Goal: Communication & Community: Participate in discussion

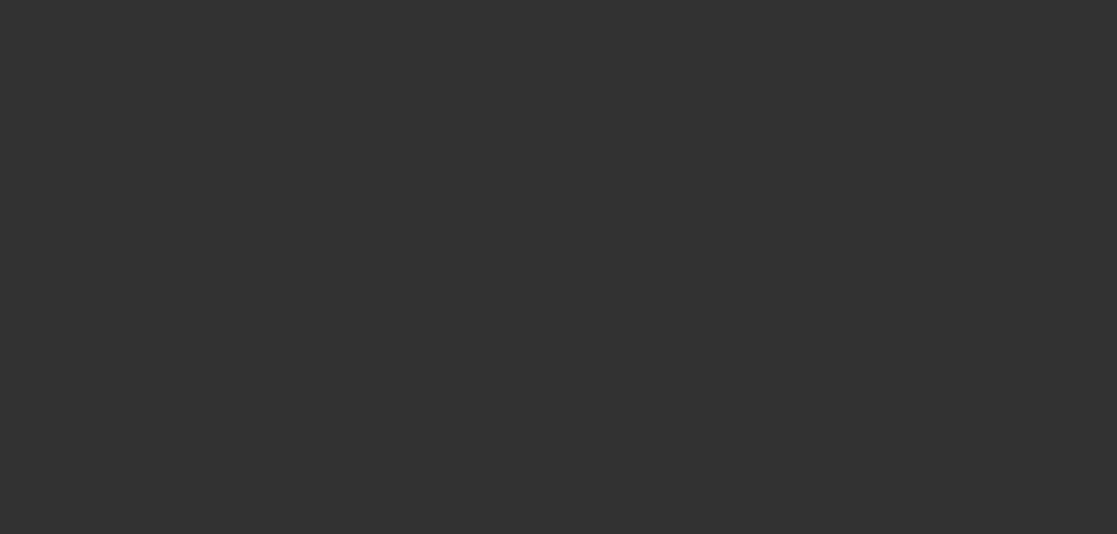
select select "0"
select select "2"
select select "0.1"
select select "4"
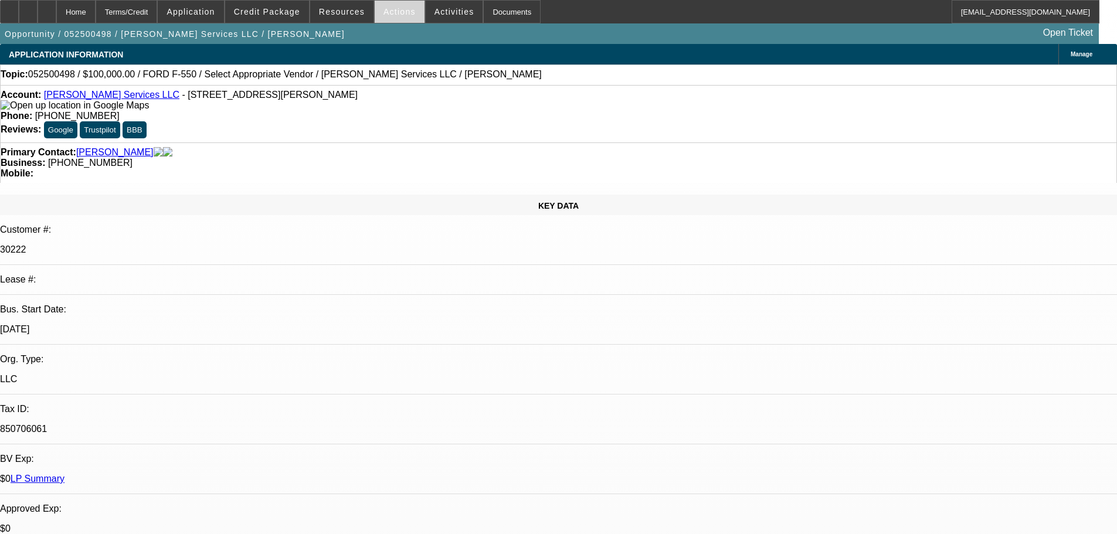
click at [388, 16] on span at bounding box center [400, 12] width 50 height 28
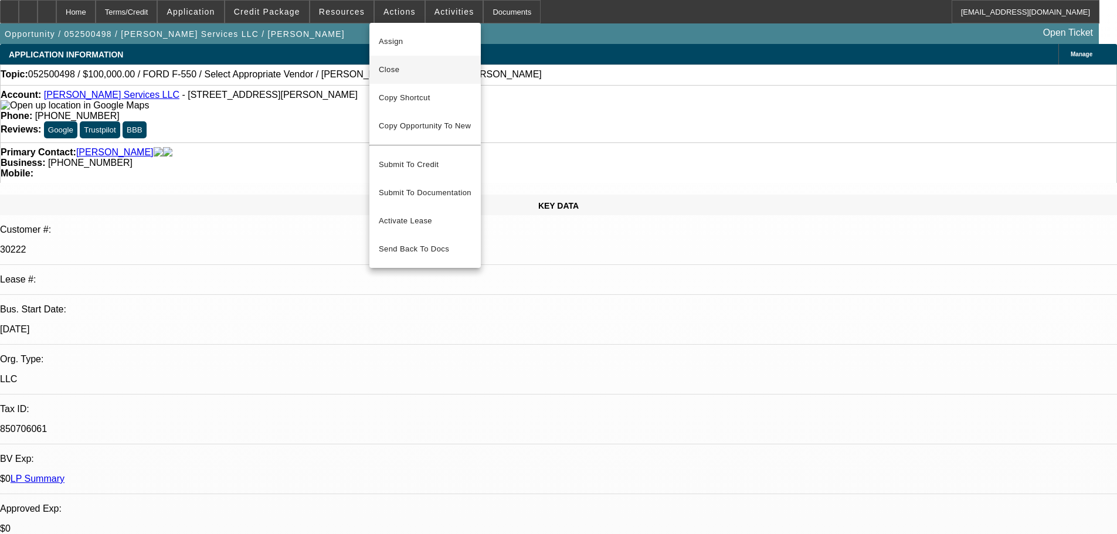
drag, startPoint x: 439, startPoint y: 77, endPoint x: 446, endPoint y: 75, distance: 6.7
click at [439, 76] on button "Close" at bounding box center [424, 70] width 111 height 28
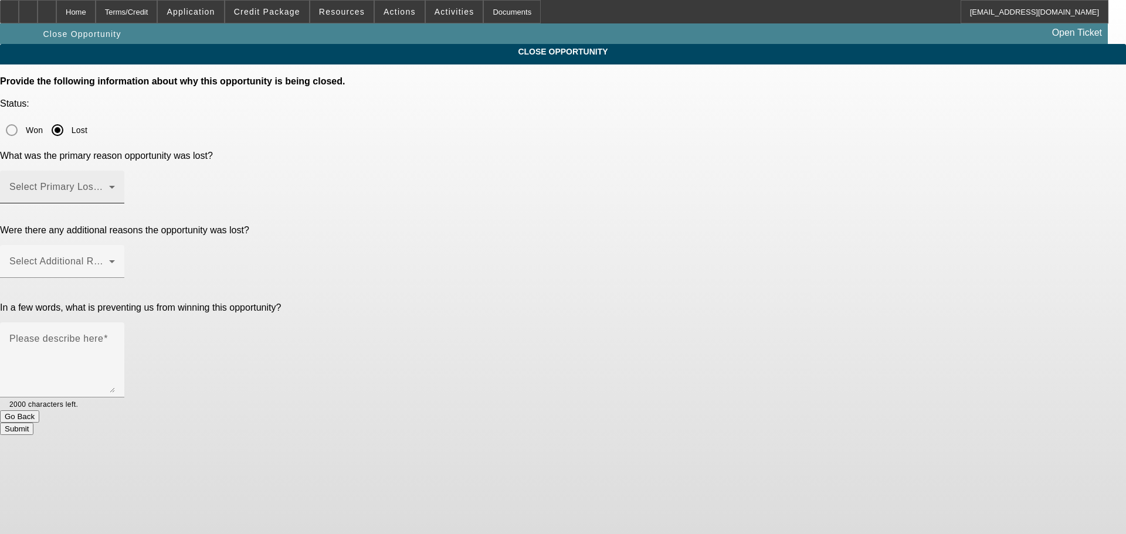
click at [109, 185] on span at bounding box center [59, 192] width 100 height 14
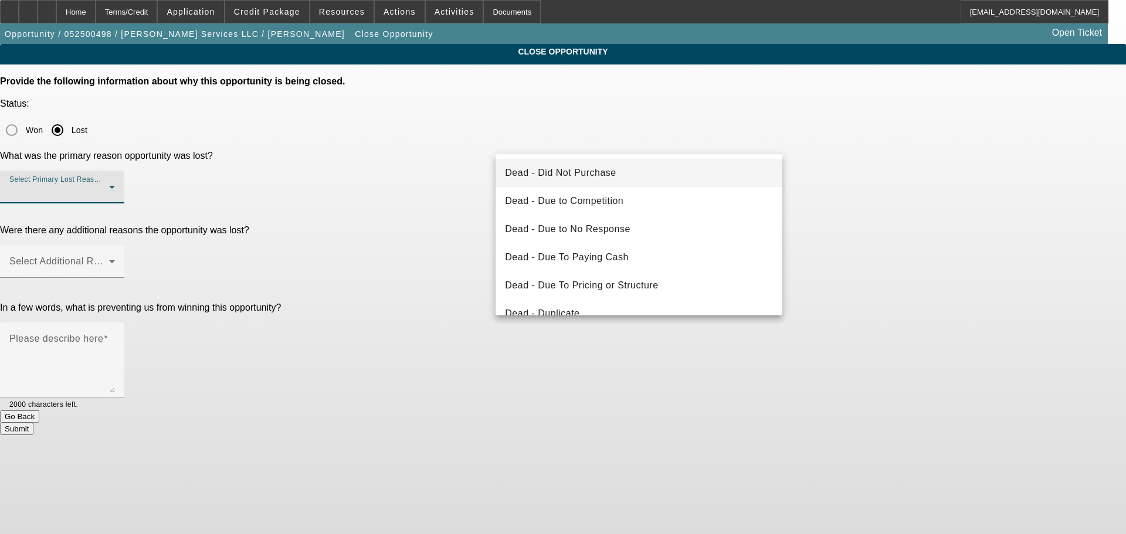
click at [666, 179] on mat-option "Dead - Did Not Purchase" at bounding box center [638, 173] width 287 height 28
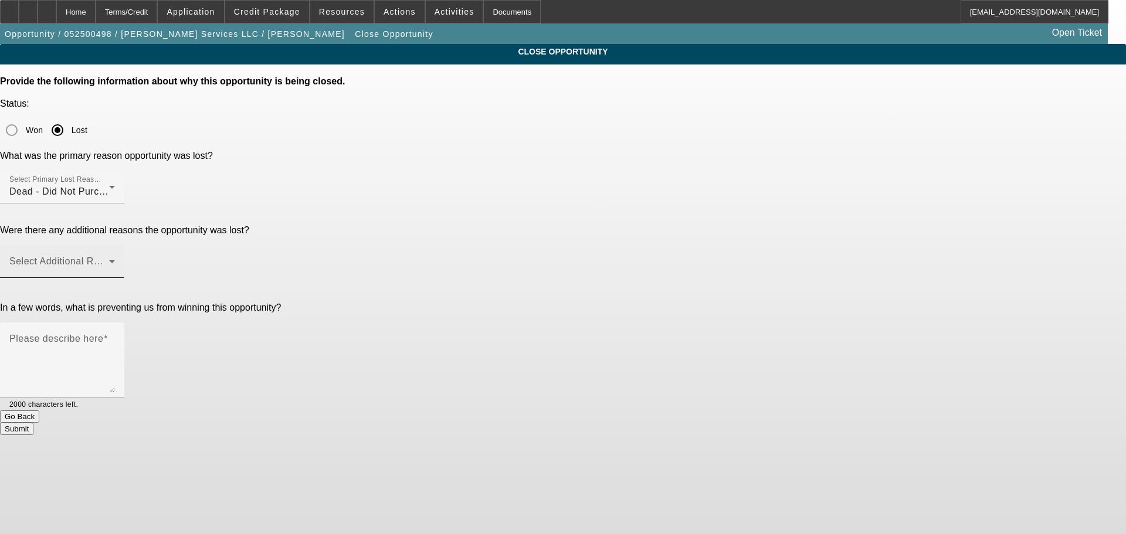
click at [115, 245] on div "Select Additional Reasons" at bounding box center [62, 261] width 106 height 33
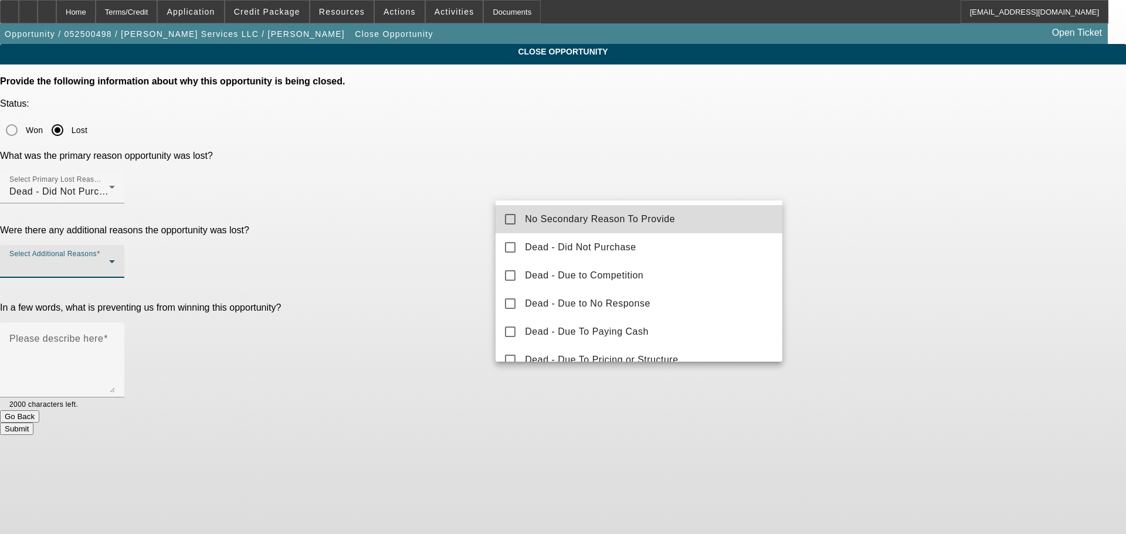
click at [691, 221] on mat-option "No Secondary Reason To Provide" at bounding box center [638, 219] width 287 height 28
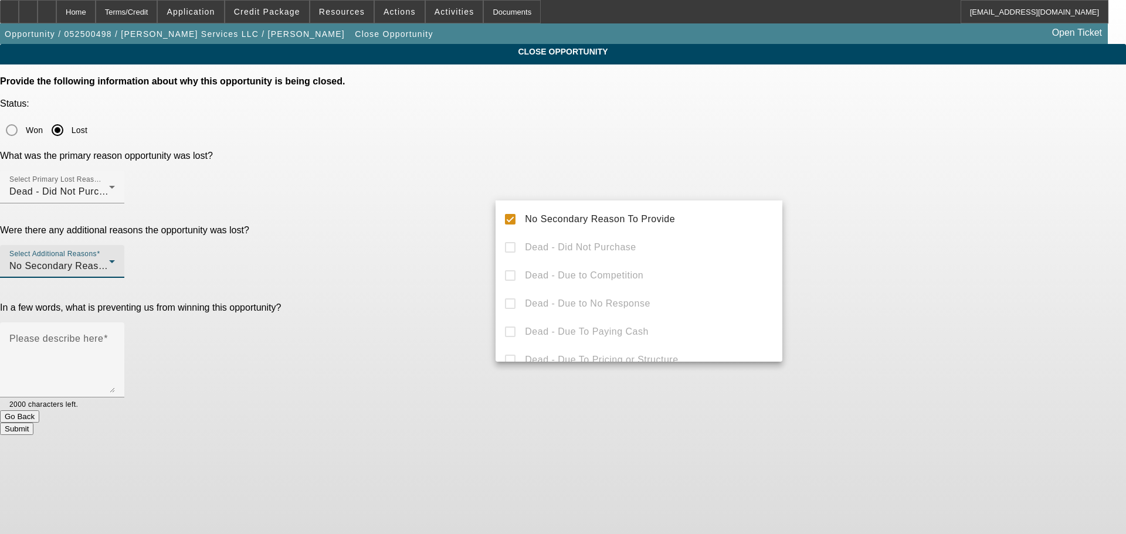
click at [898, 227] on div at bounding box center [563, 267] width 1126 height 534
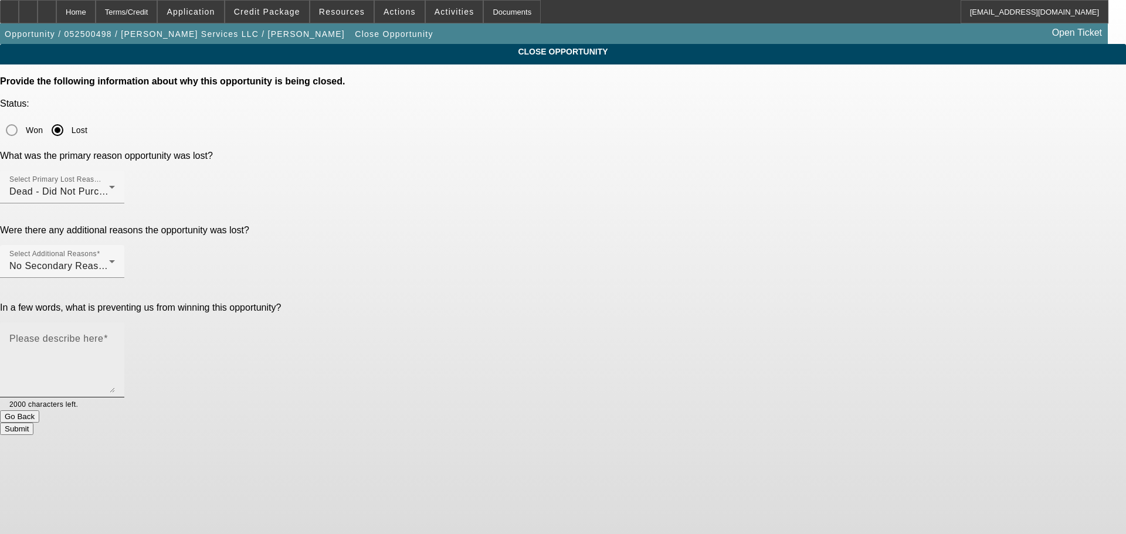
click at [115, 337] on textarea "Please describe here" at bounding box center [62, 365] width 106 height 56
type textarea "Sitting tight for the time, been too busy to even hunt. Did say he likely needs…"
click at [33, 423] on button "Submit" at bounding box center [16, 429] width 33 height 12
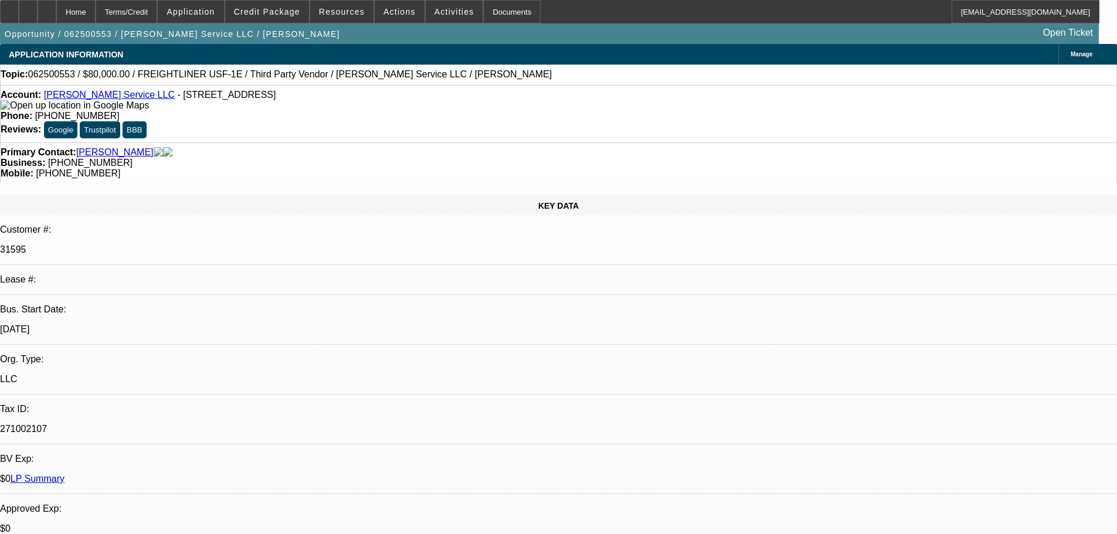
select select "0"
select select "6"
select select "0"
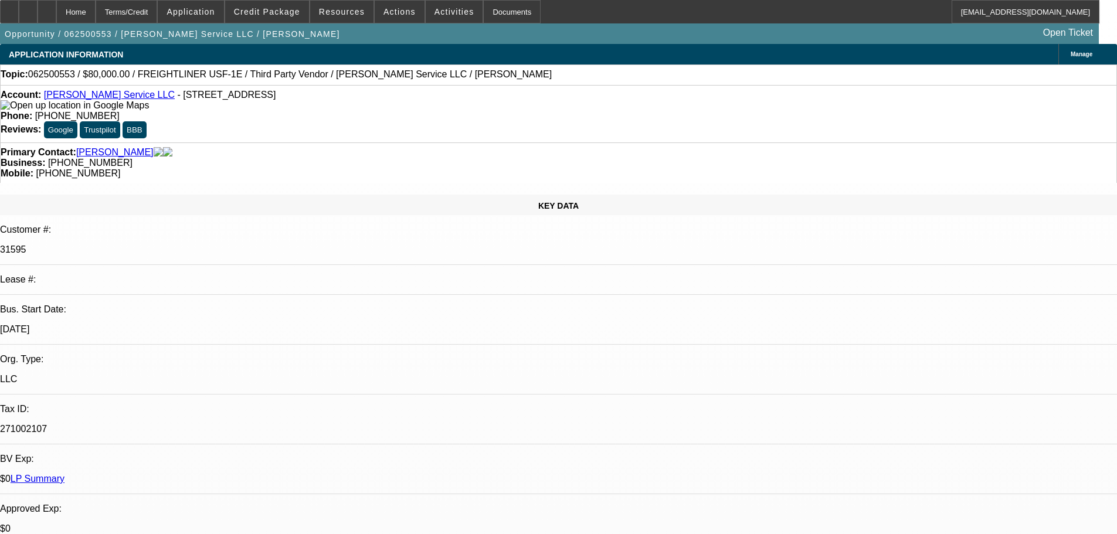
select select "0"
select select "3"
select select "0"
select select "6"
select select "0"
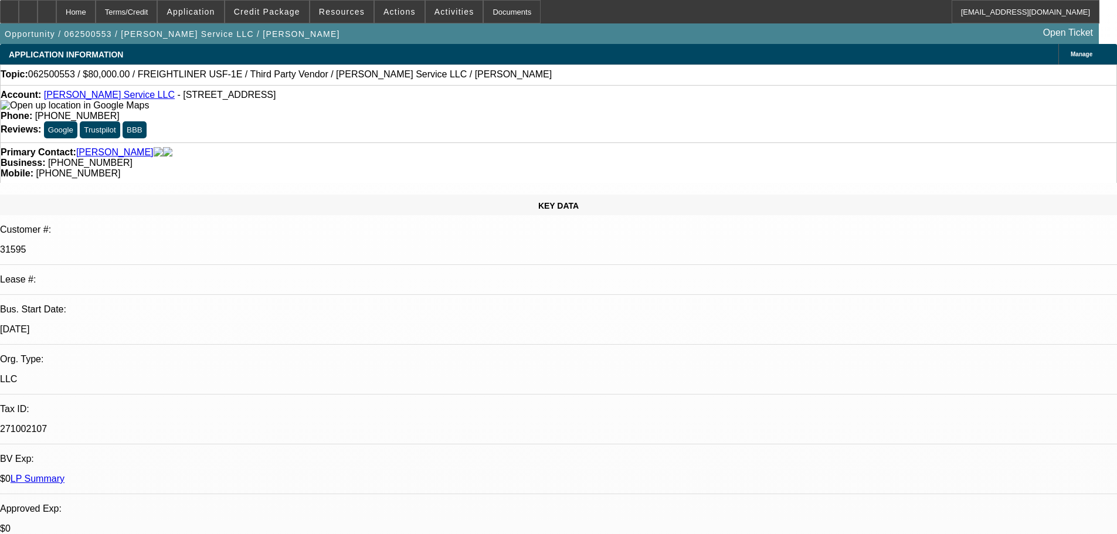
select select "0"
select select "3"
select select "0"
select select "6"
select select "0"
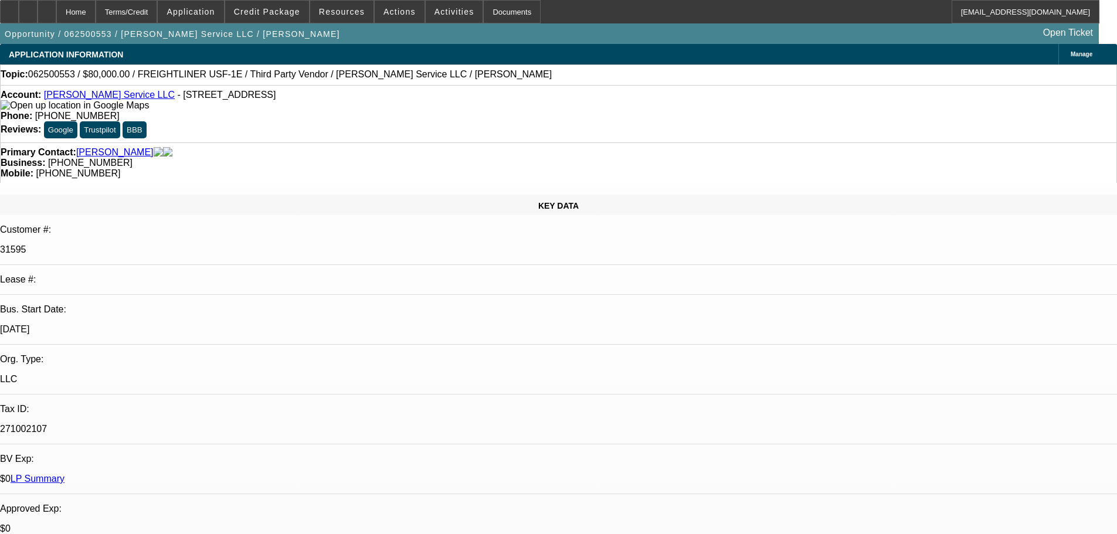
select select "0"
select select "3"
select select "0"
select select "6"
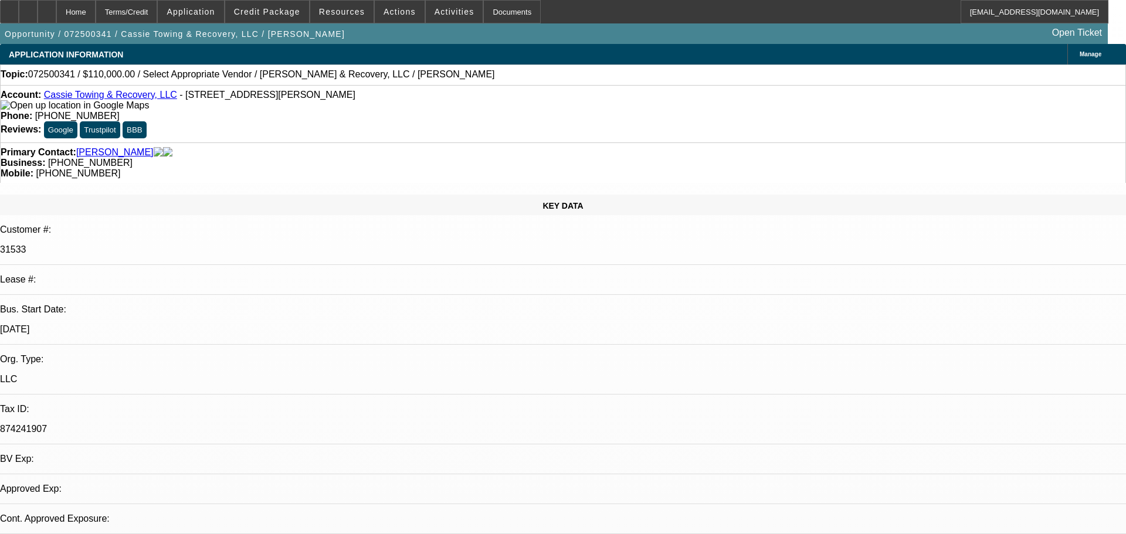
select select "0"
select select "2"
select select "0.1"
select select "4"
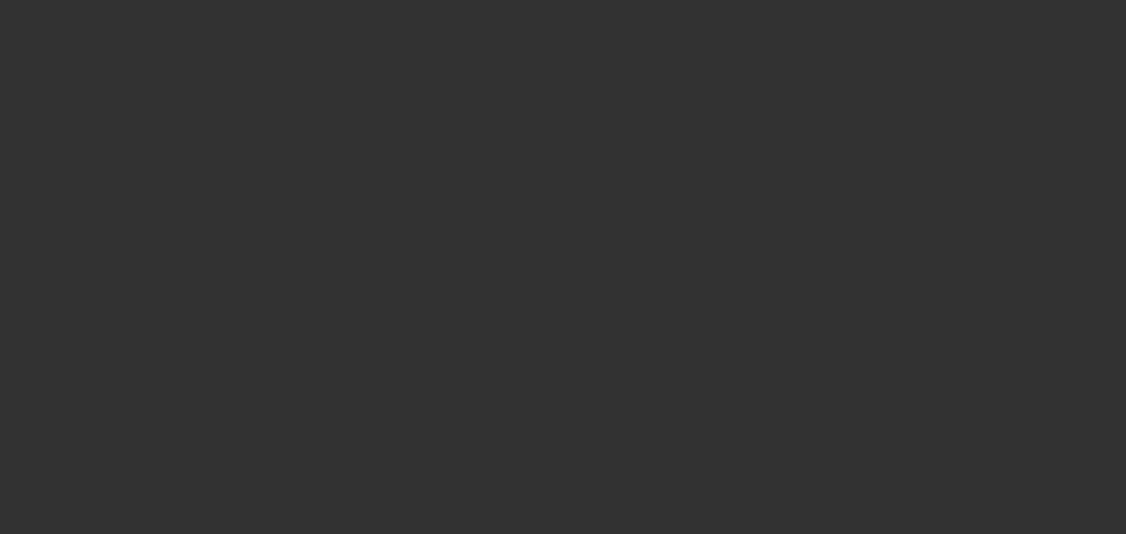
select select "0"
select select "2"
select select "0"
select select "6"
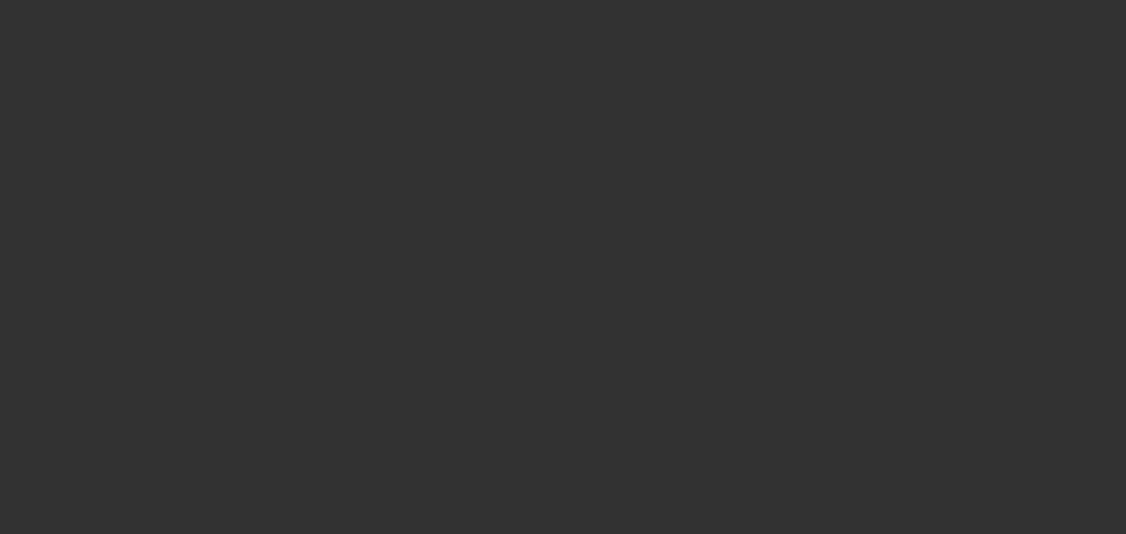
select select "0"
select select "2"
select select "0.1"
select select "4"
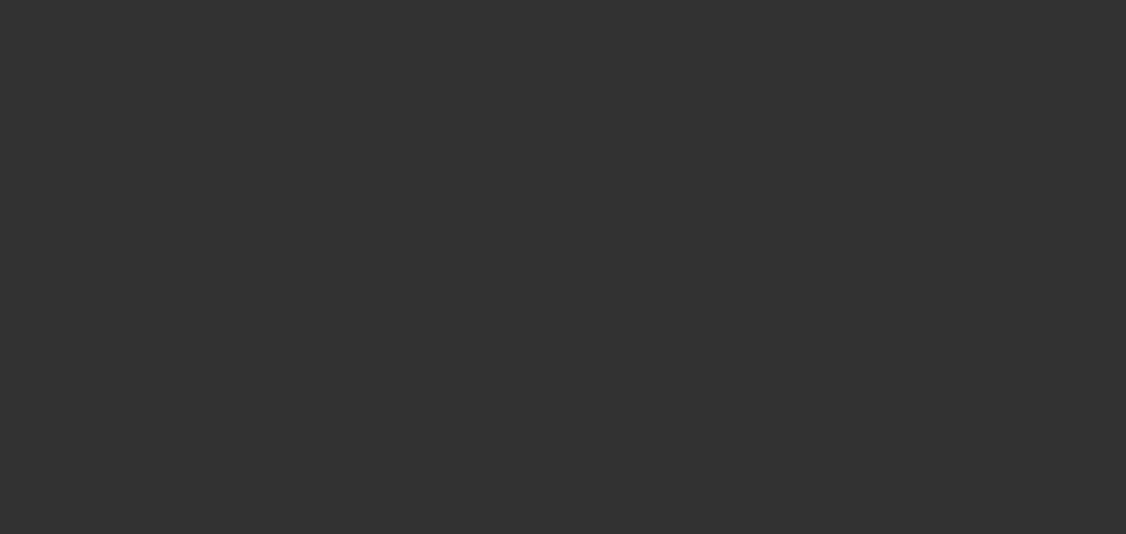
select select "0"
select select "2"
select select "0"
select select "6"
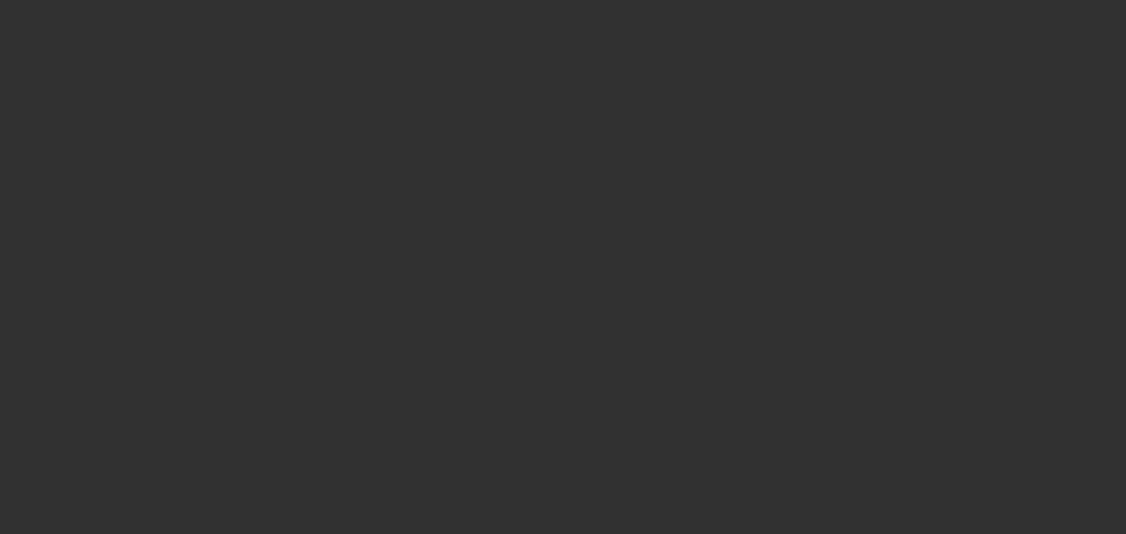
select select "0"
select select "2"
select select "0.1"
select select "4"
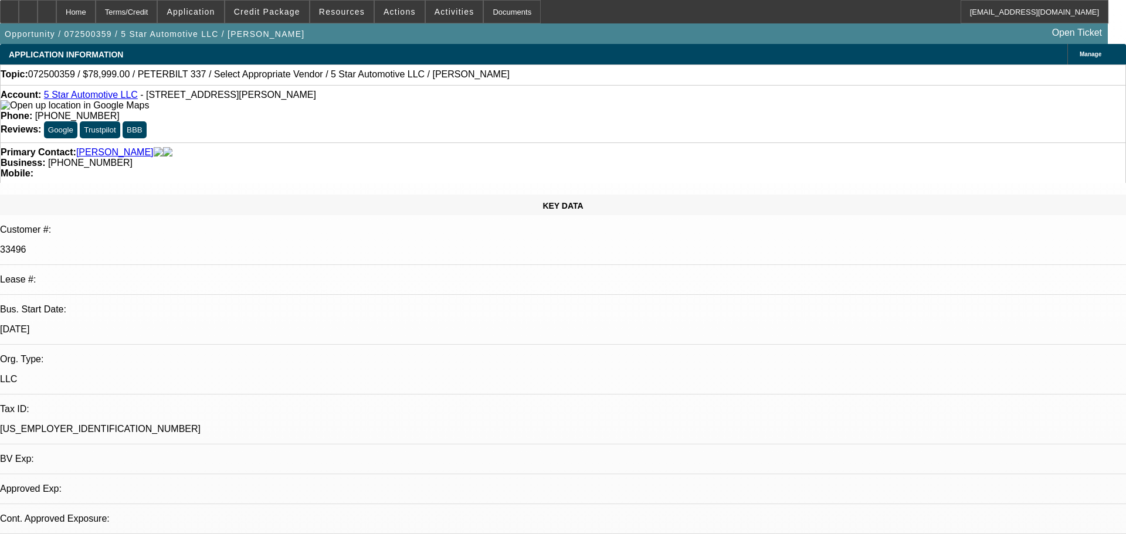
select select "0"
select select "2"
select select "0.1"
select select "4"
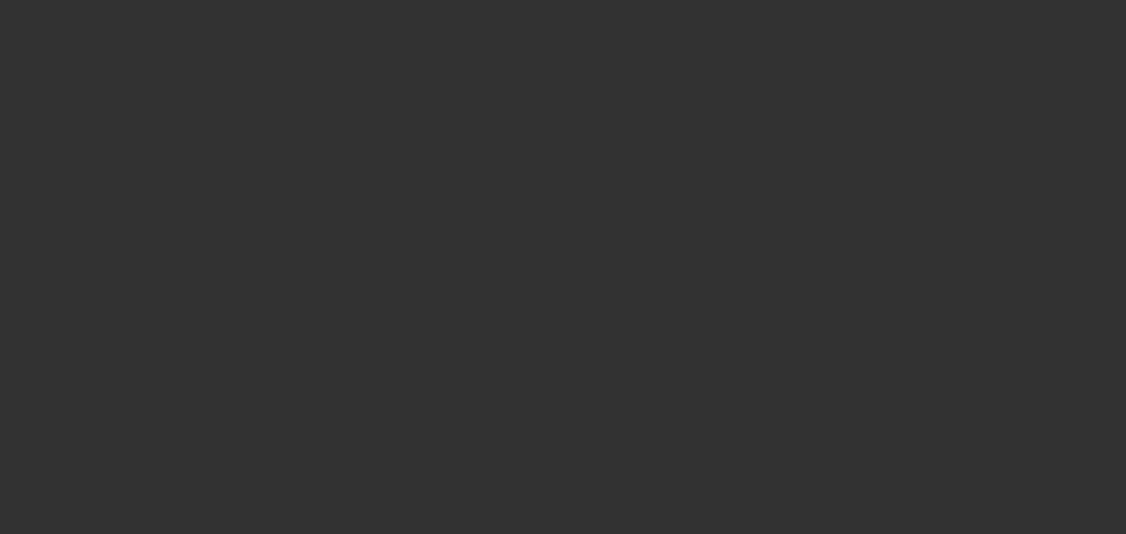
select select "0"
select select "2"
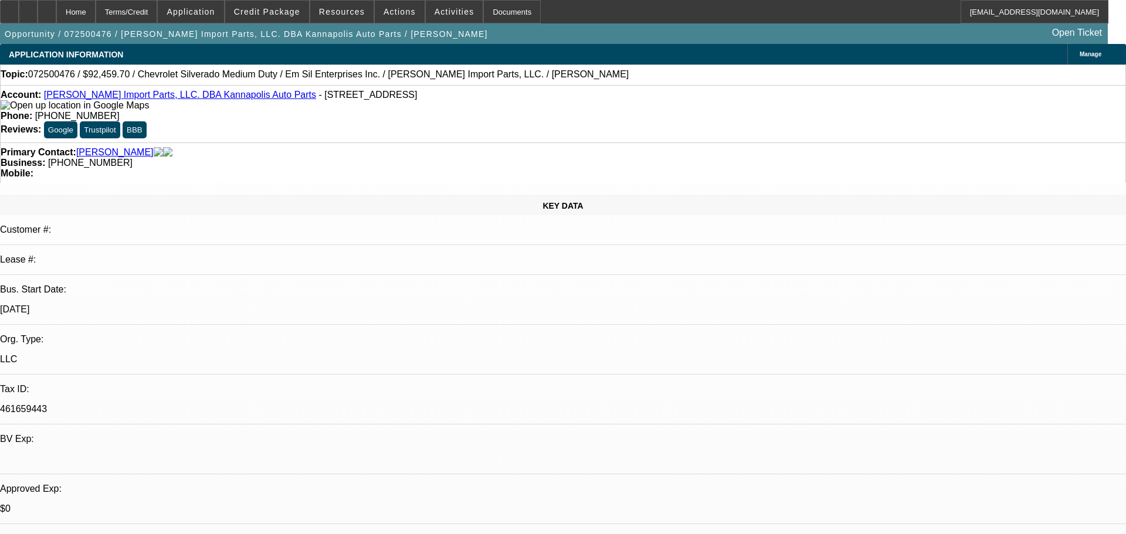
select select "0"
select select "0.1"
select select "0"
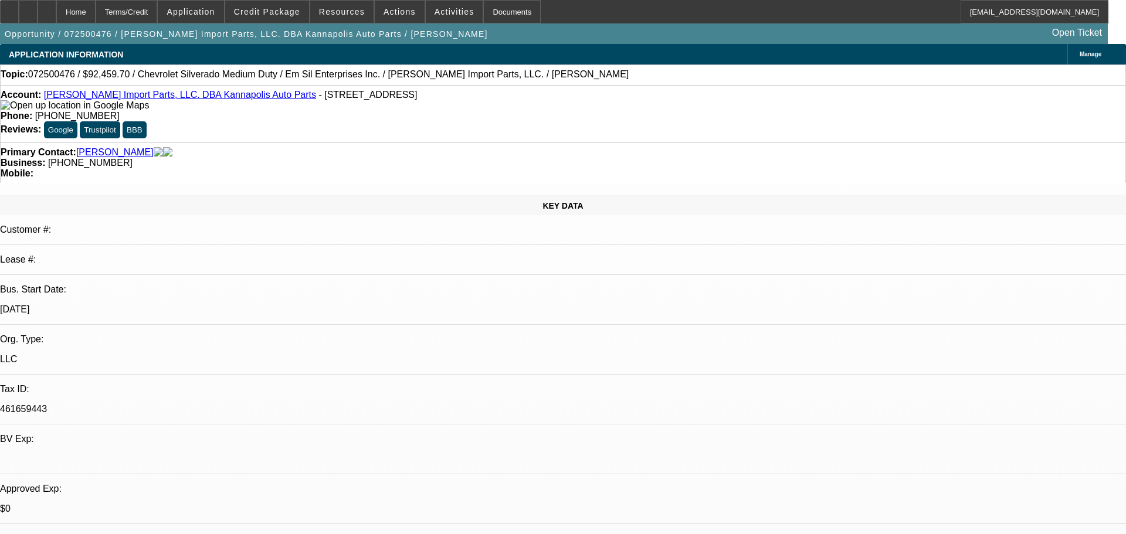
select select "0.1"
select select "0"
select select "0.1"
select select "0"
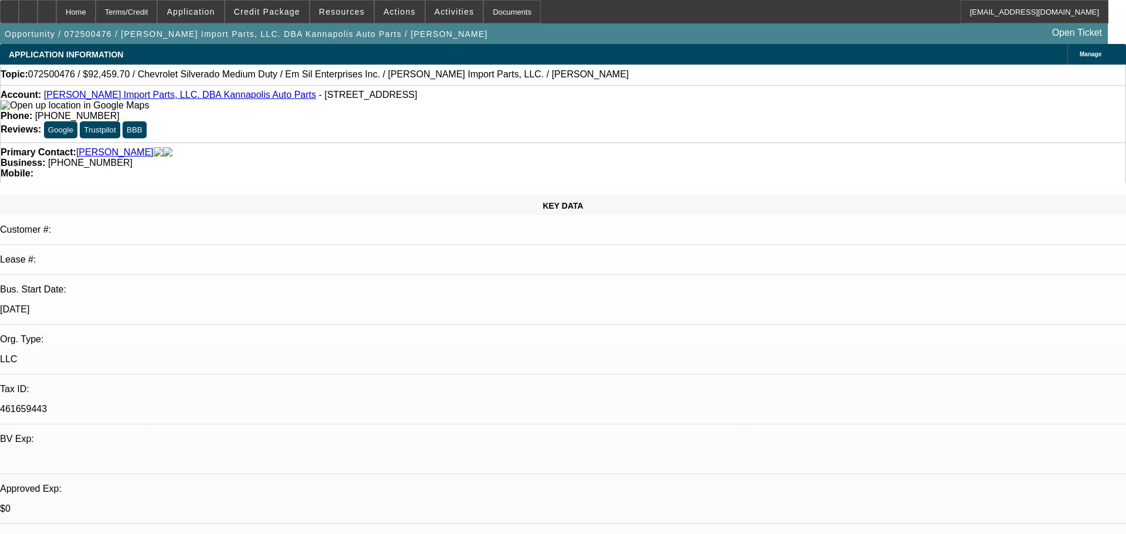
select select "0"
select select "1"
select select "2"
select select "4"
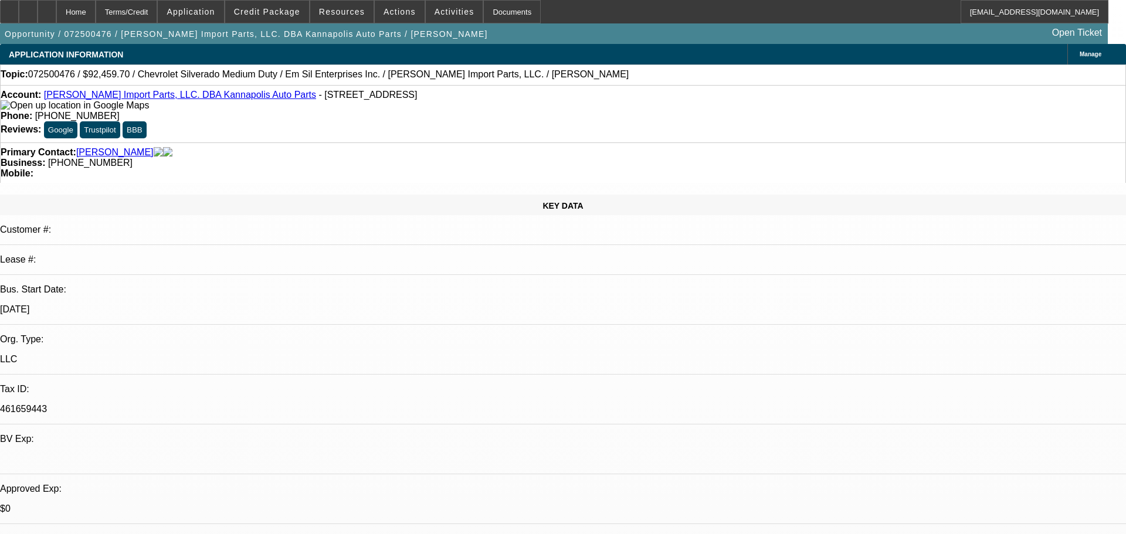
select select "1"
select select "2"
select select "4"
select select "1"
select select "2"
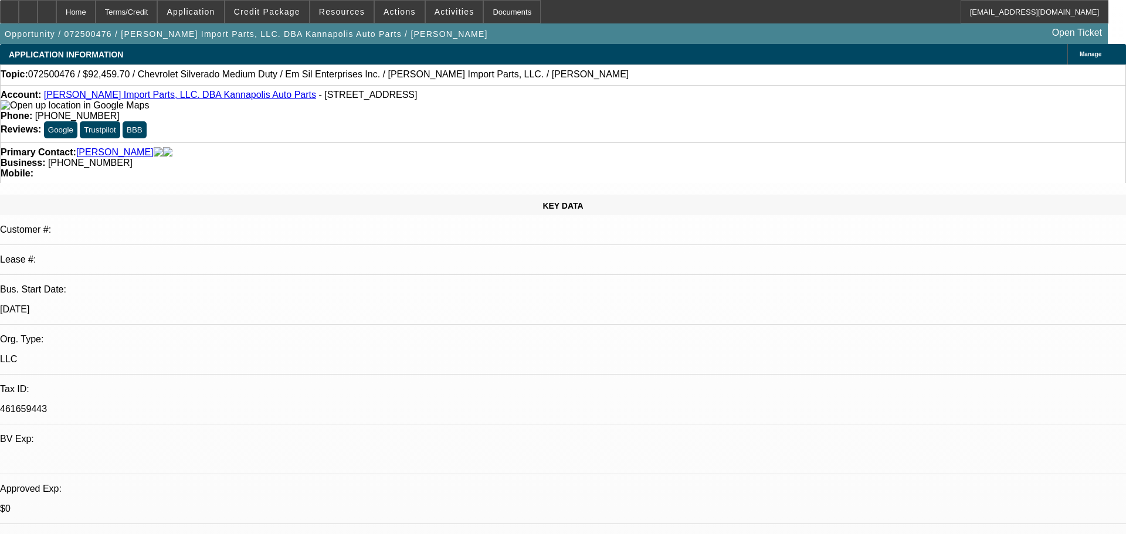
select select "4"
select select "1"
select select "2"
select select "6"
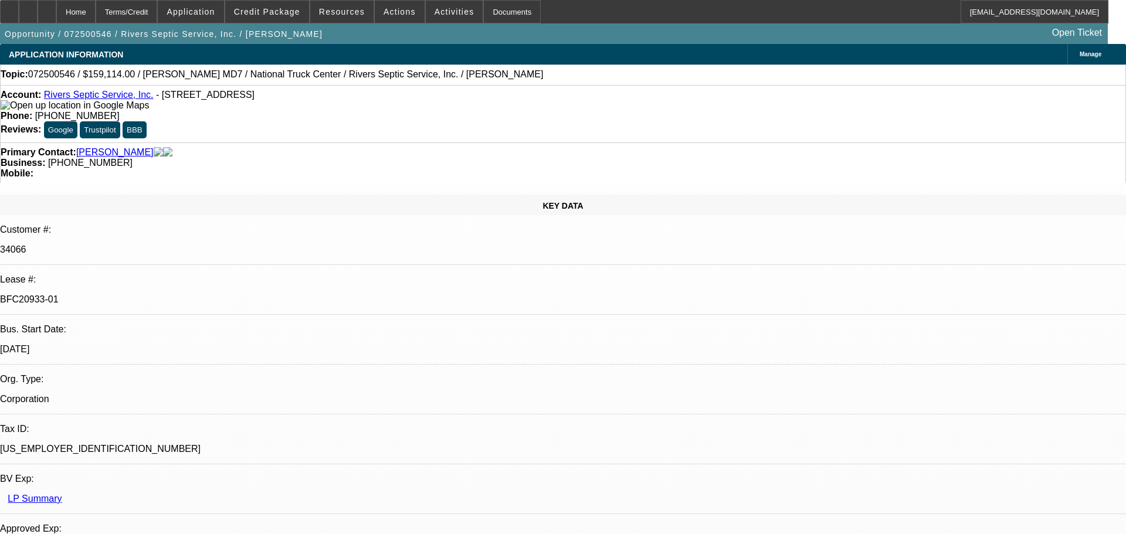
select select "0"
select select "6"
select select "0"
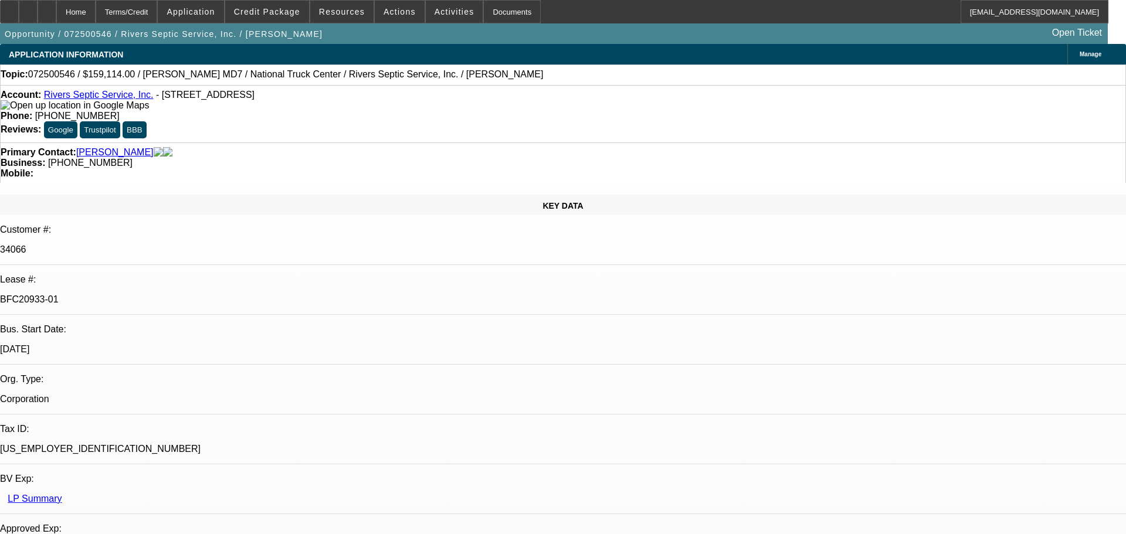
select select "0"
select select "6"
select select "0"
select select "2"
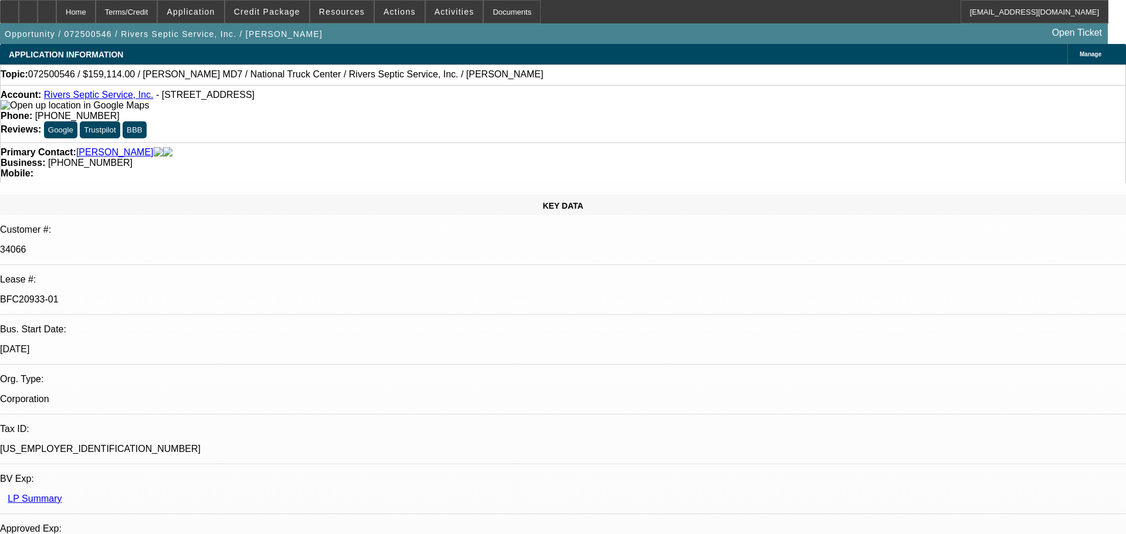
select select "2"
select select "0"
select select "6"
select select "0"
select select "2"
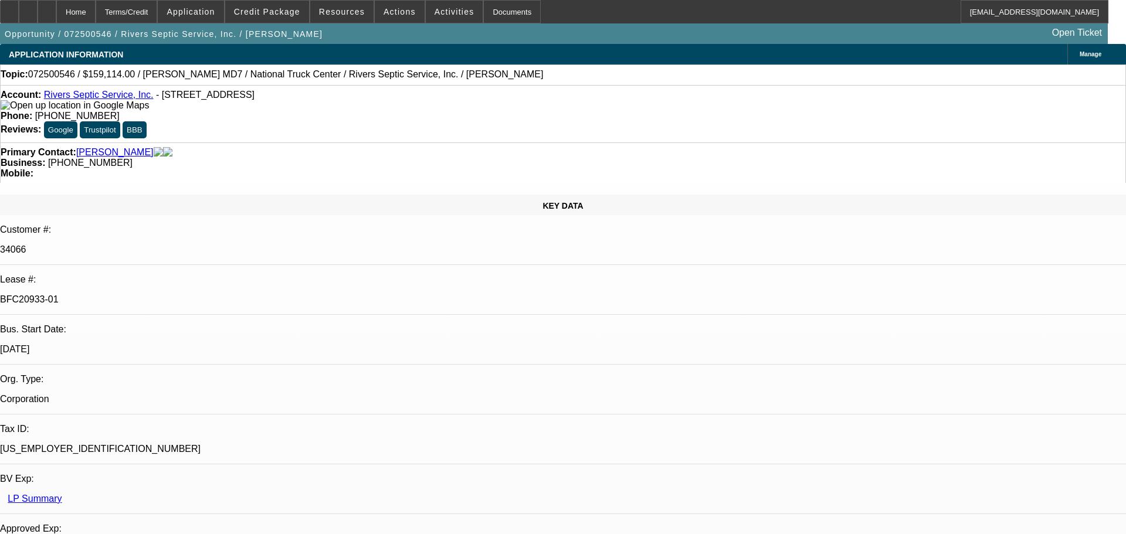
select select "2"
select select "0"
select select "6"
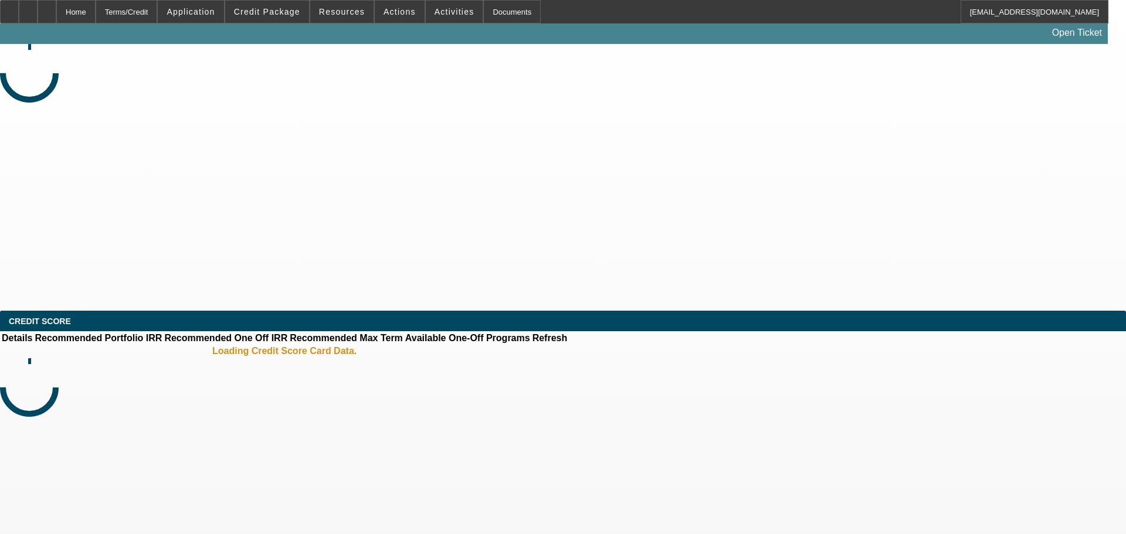
select select "0"
select select "2"
select select "0.1"
select select "4"
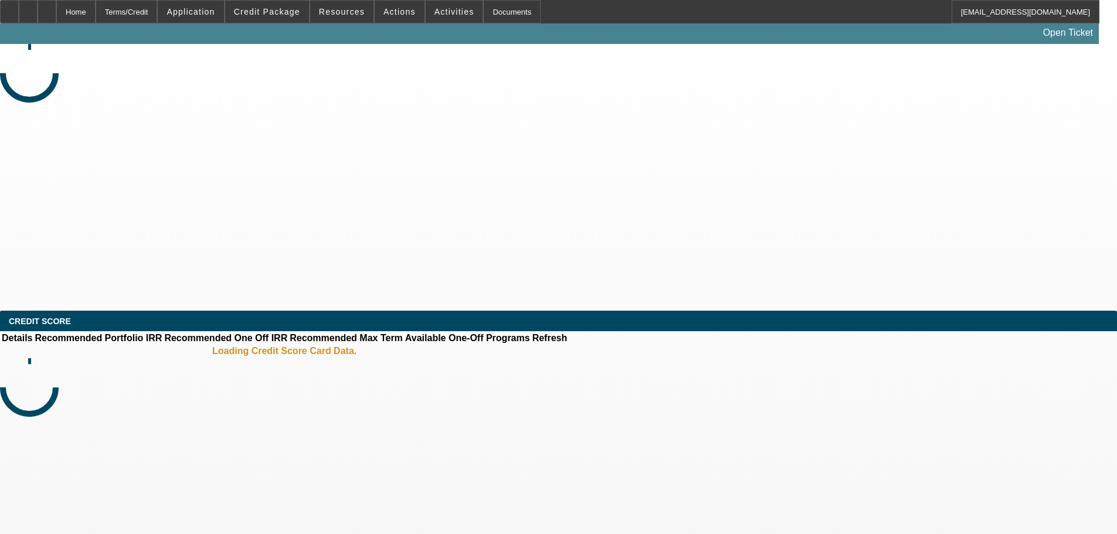
select select "0"
select select "2"
select select "0.1"
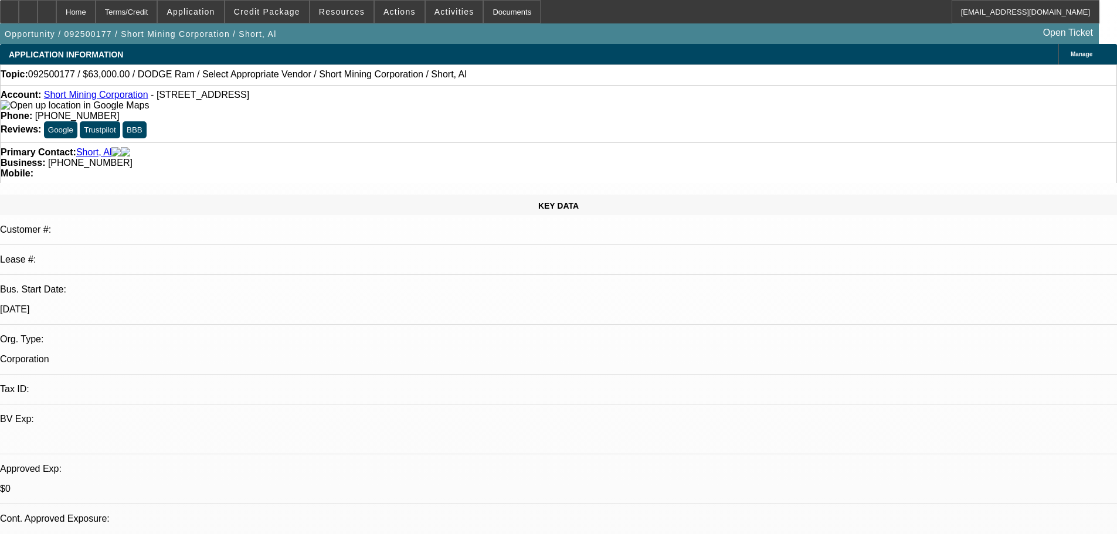
select select "1"
select select "2"
select select "4"
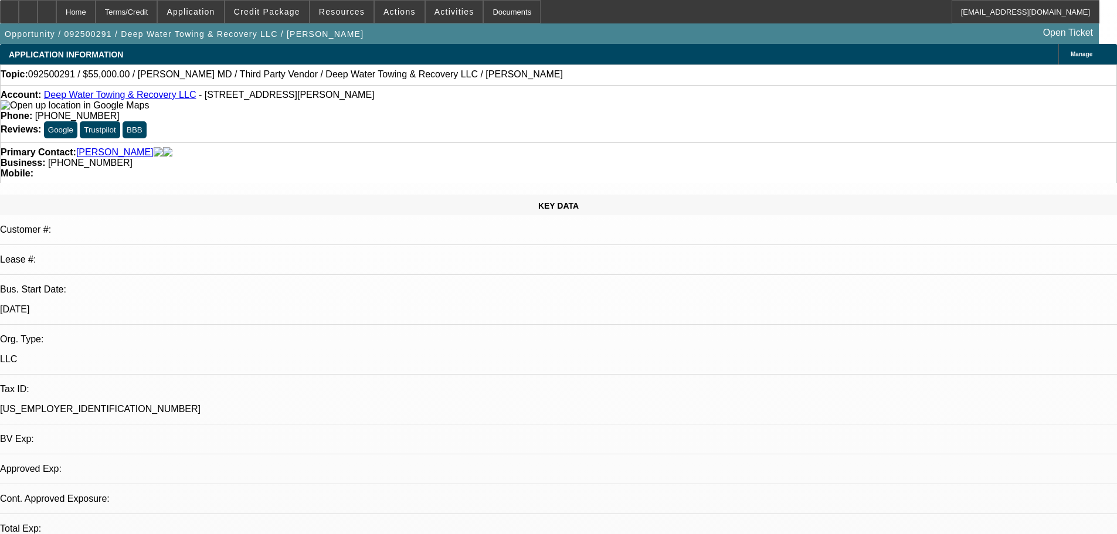
select select "0"
select select "2"
select select "0.1"
select select "4"
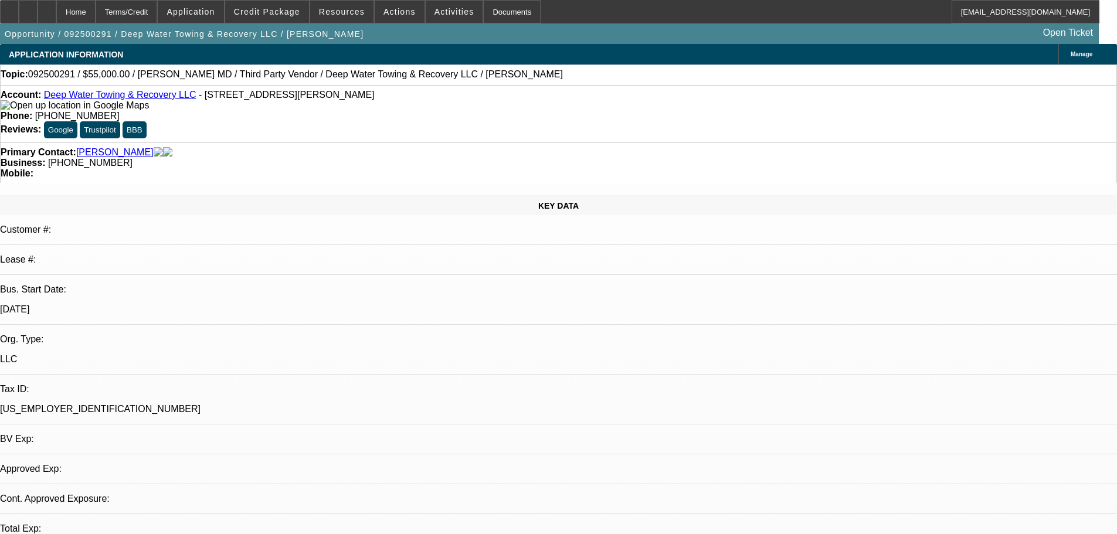
select select "0"
select select "2"
select select "0.1"
select select "4"
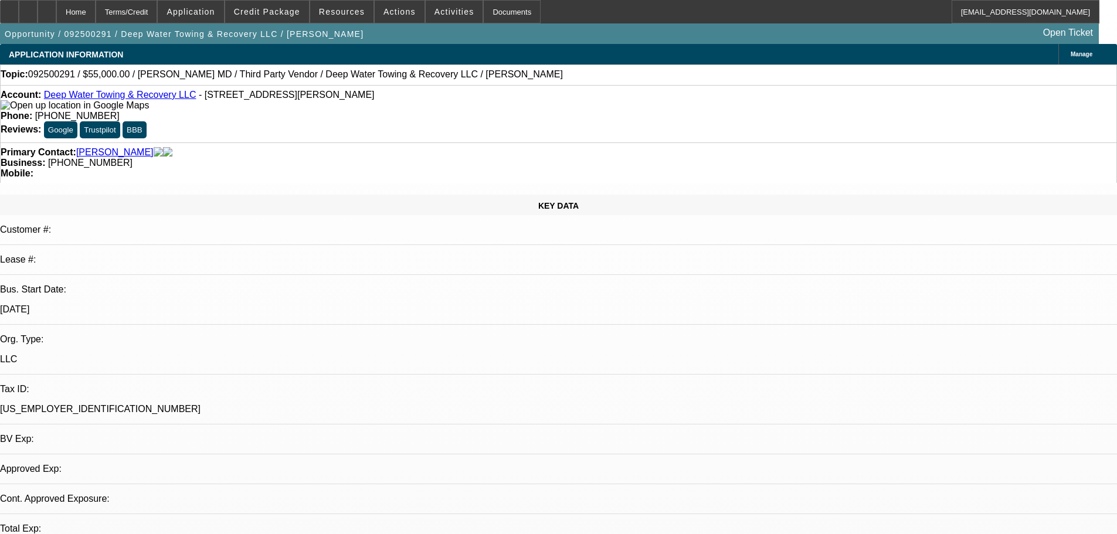
select select "0"
select select "2"
select select "0.1"
select select "4"
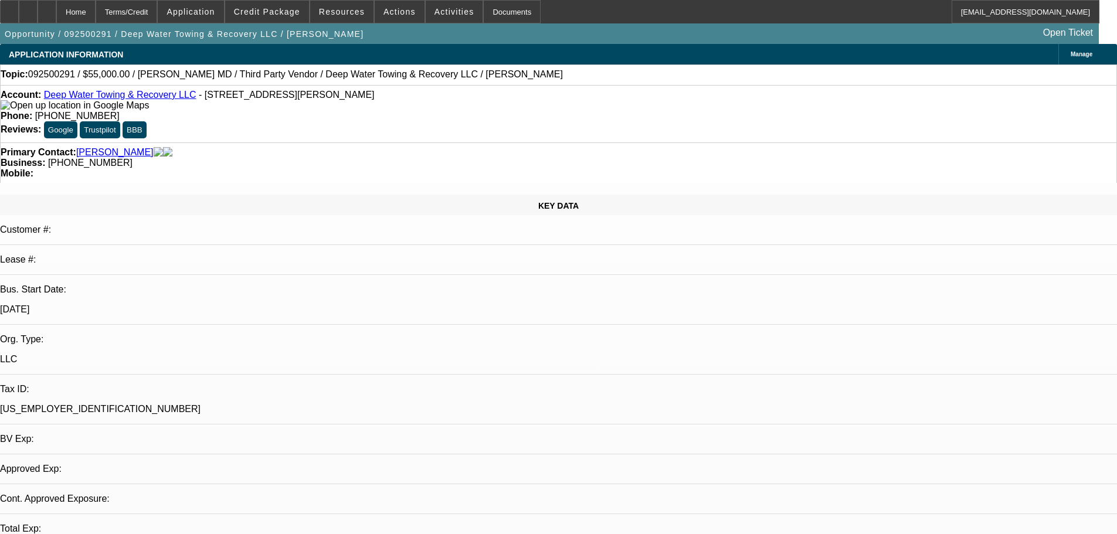
select select "0"
select select "2"
select select "0.1"
select select "4"
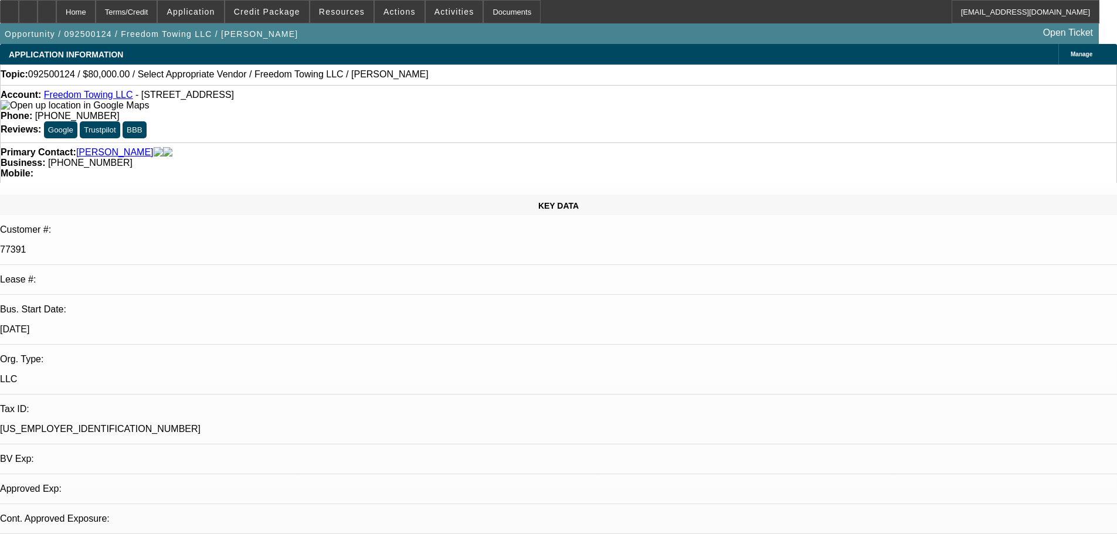
select select "0"
select select "2"
select select "0.1"
select select "4"
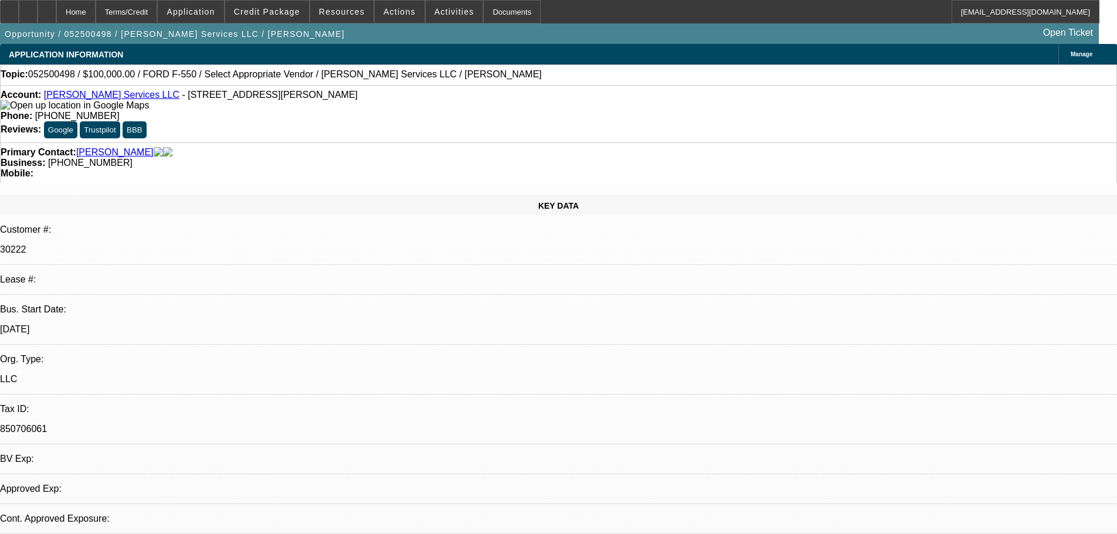
select select "0"
select select "2"
select select "0.1"
select select "1"
select select "2"
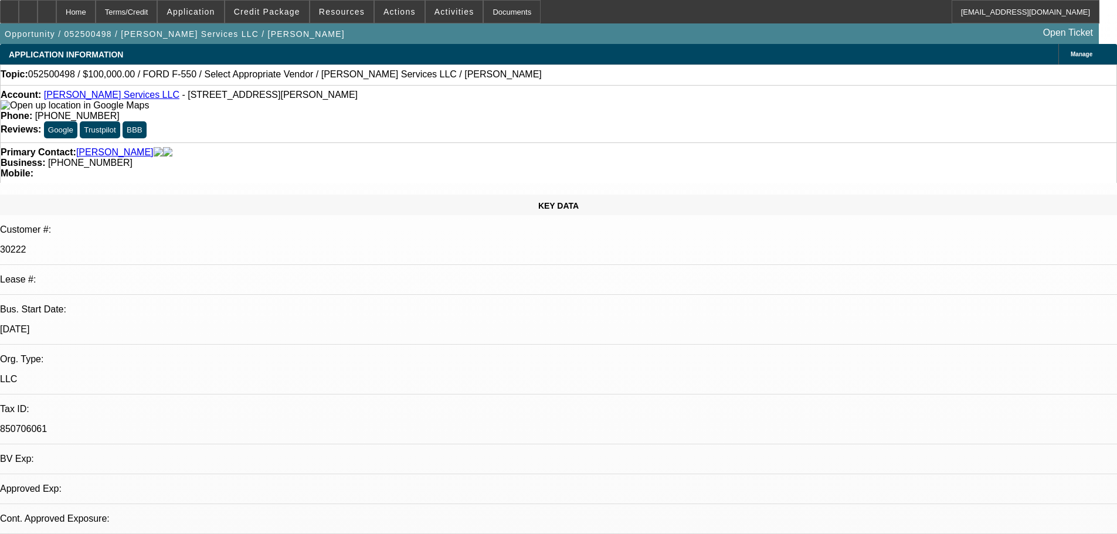
select select "4"
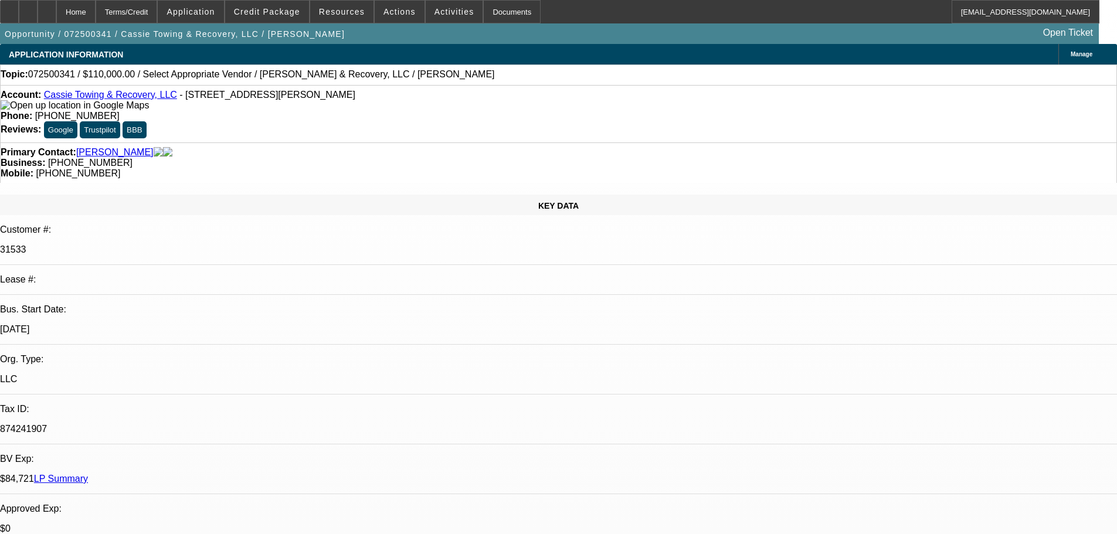
select select "0"
select select "2"
select select "0.1"
select select "4"
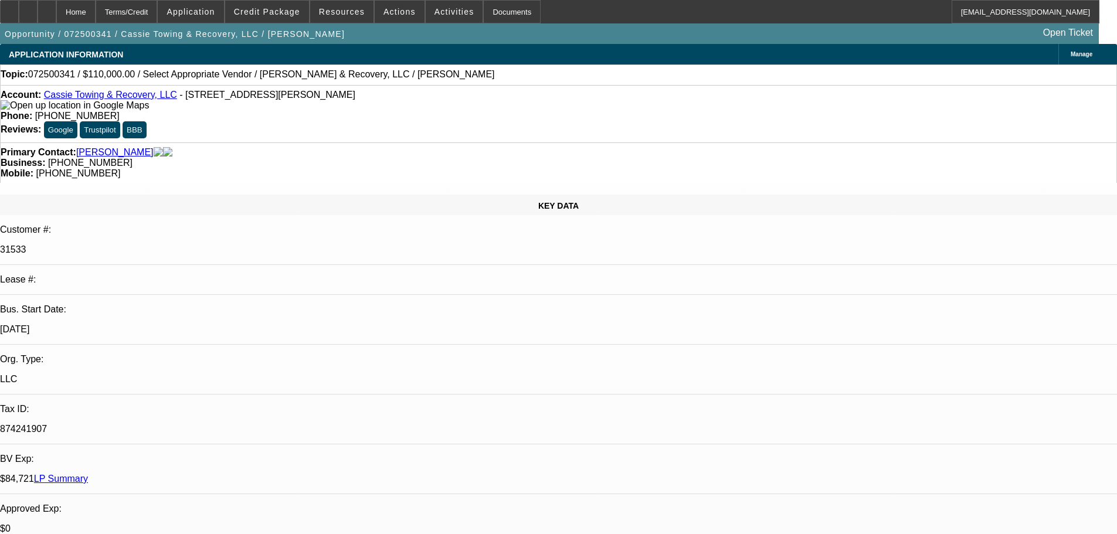
radio input "true"
type textarea "9-17: Asked where his heads at"
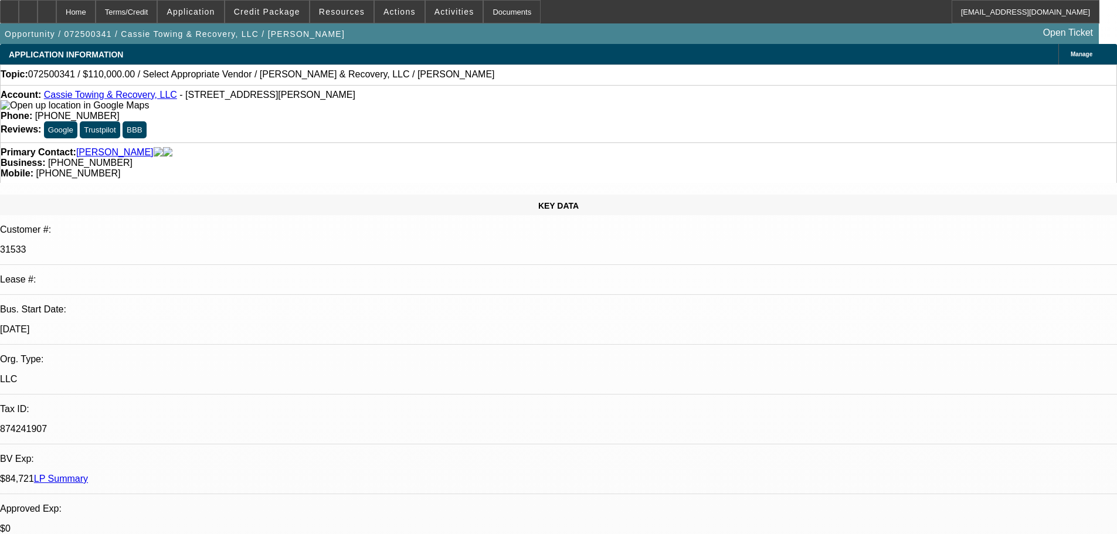
radio input "true"
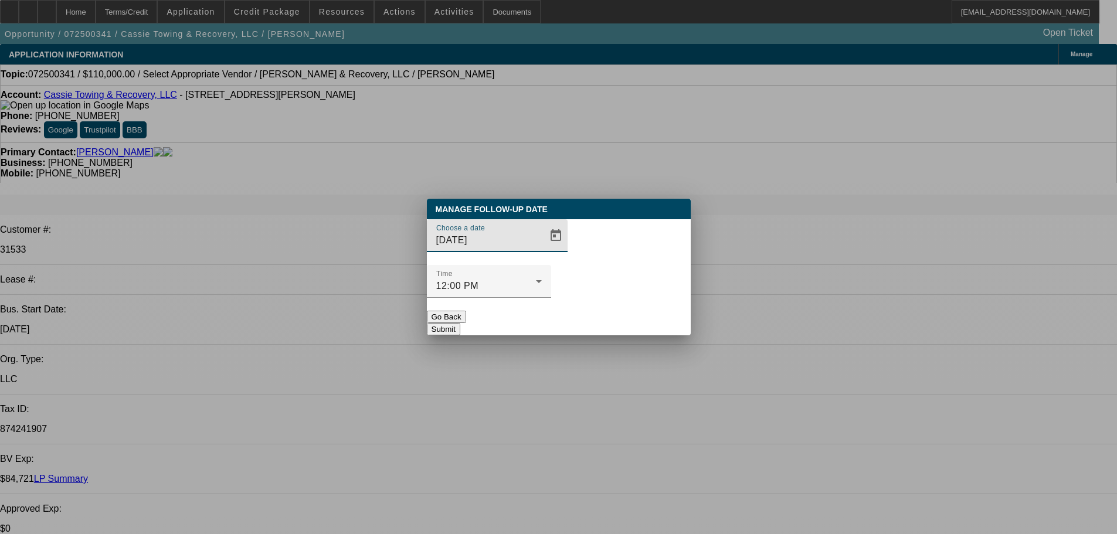
click at [514, 252] on div "Choose a date 8/26/2025" at bounding box center [489, 235] width 106 height 33
click at [542, 250] on span "Open calendar" at bounding box center [556, 236] width 28 height 28
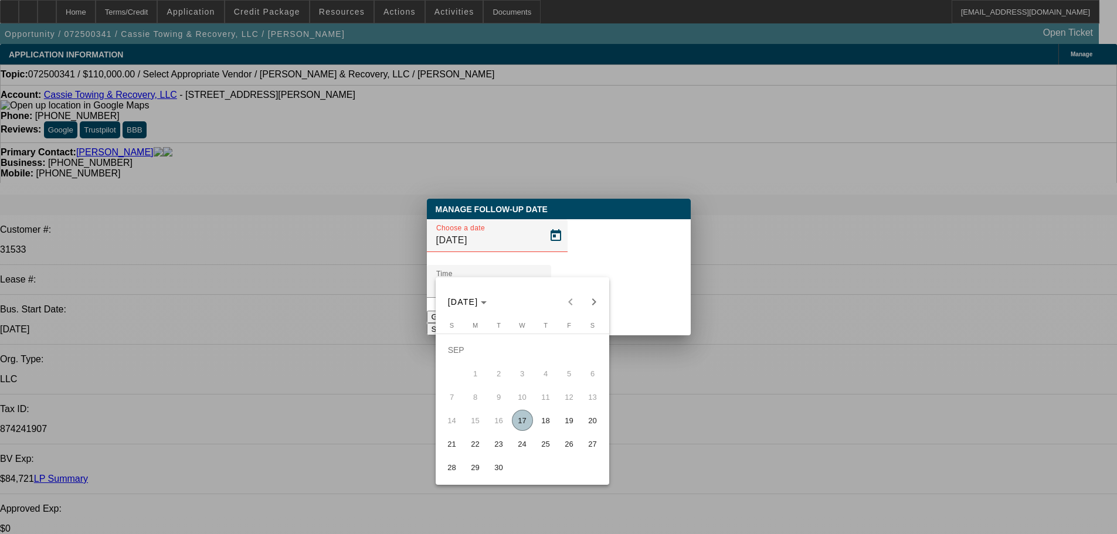
click at [525, 453] on span "24" at bounding box center [522, 443] width 21 height 21
type input "9/24/2025"
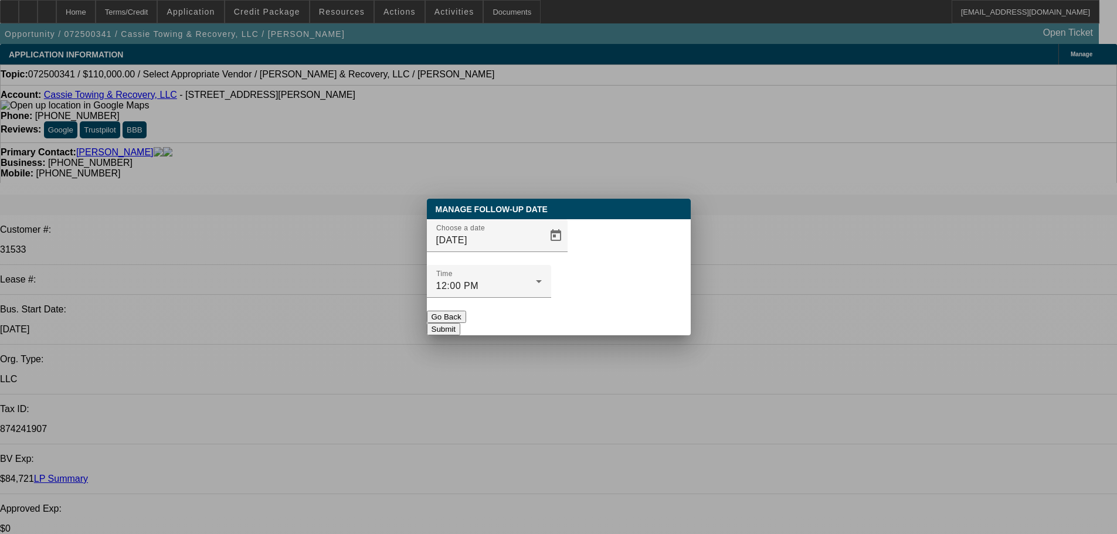
click at [460, 323] on button "Submit" at bounding box center [443, 329] width 33 height 12
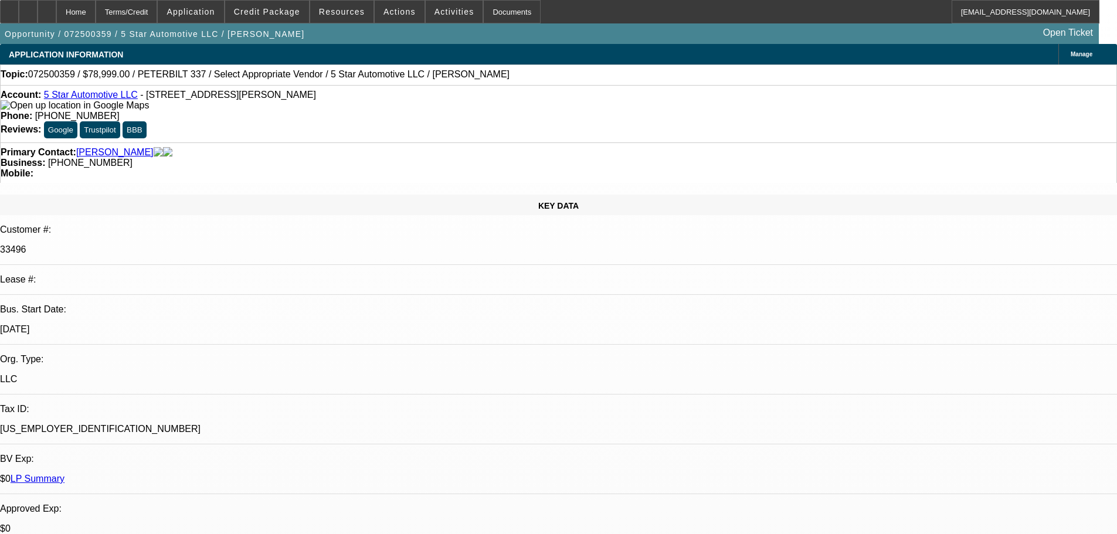
select select "0"
select select "2"
select select "0.1"
select select "4"
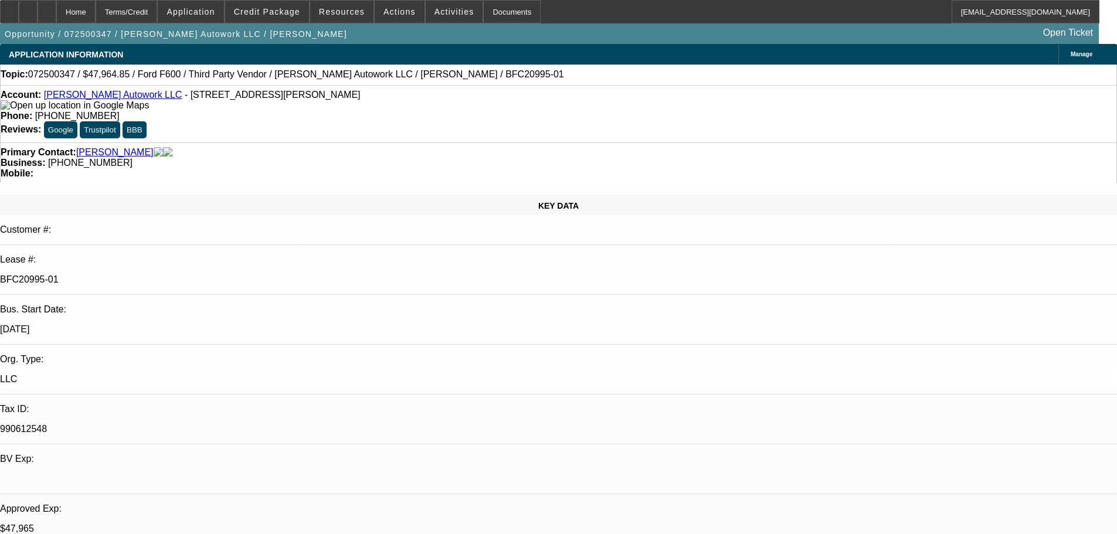
select select "0"
select select "2"
select select "0"
select select "6"
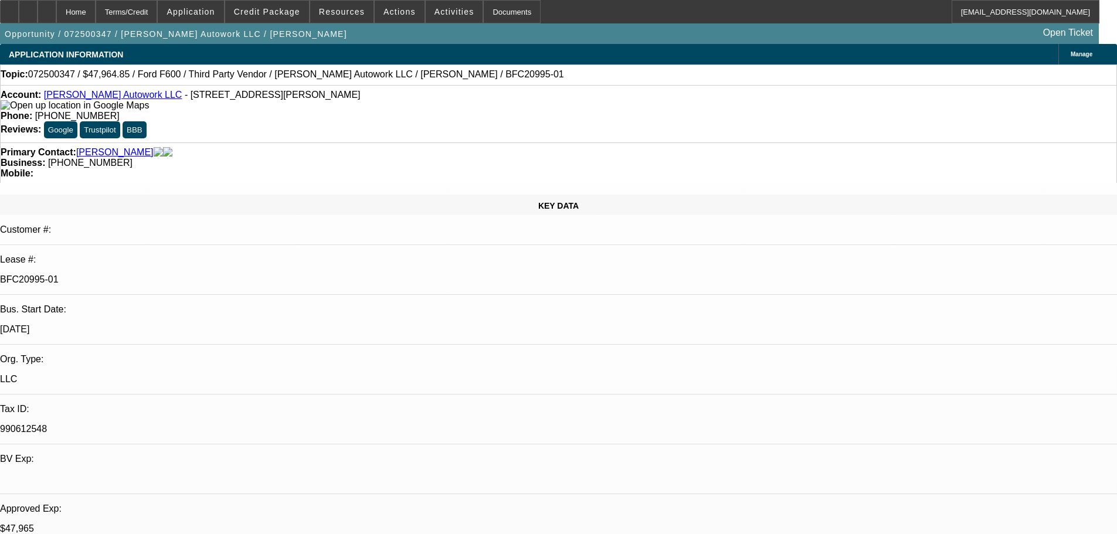
select select "0"
select select "2"
select select "0.1"
select select "4"
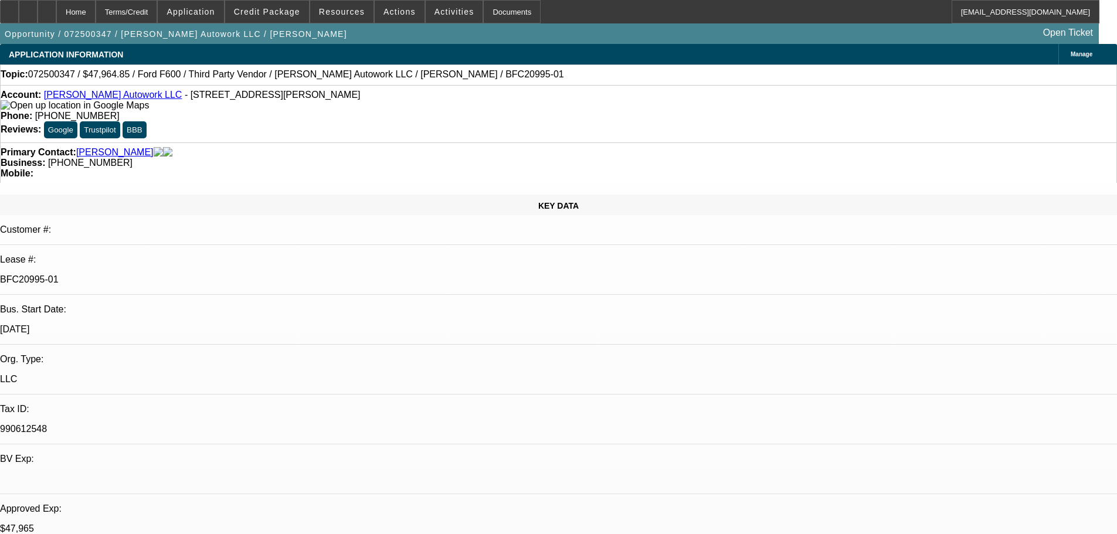
select select "0"
select select "2"
select select "0"
select select "6"
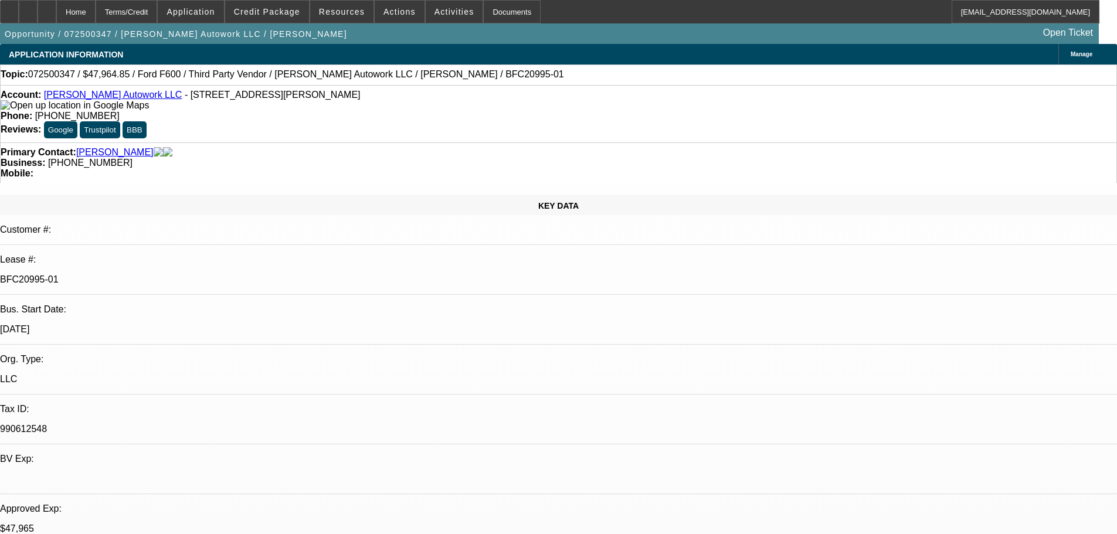
select select "0"
select select "2"
select select "0.1"
select select "4"
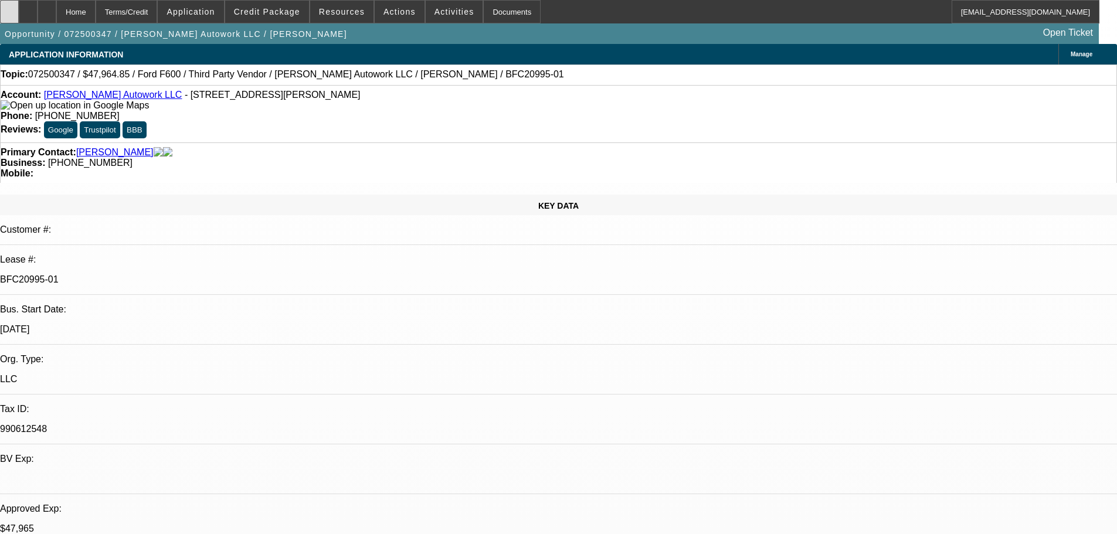
click at [19, 16] on div at bounding box center [9, 11] width 19 height 23
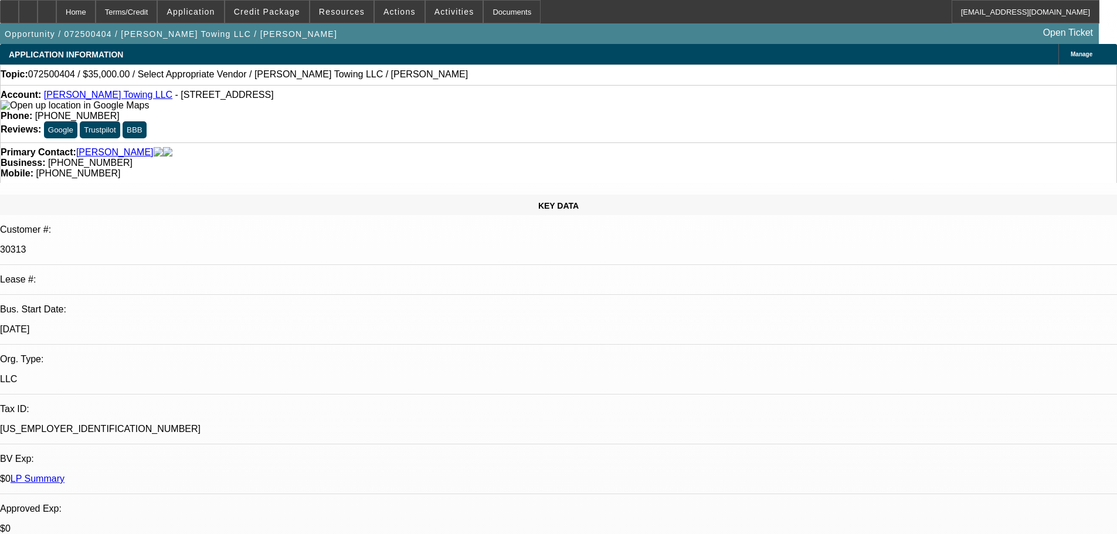
select select "0"
select select "2"
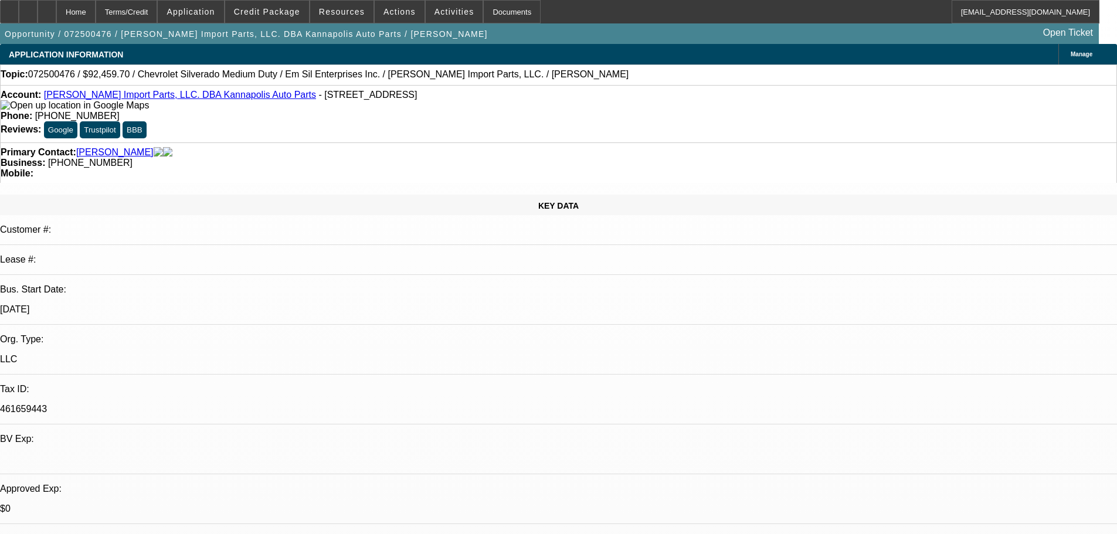
select select "0"
select select "2"
select select "0.1"
select select "4"
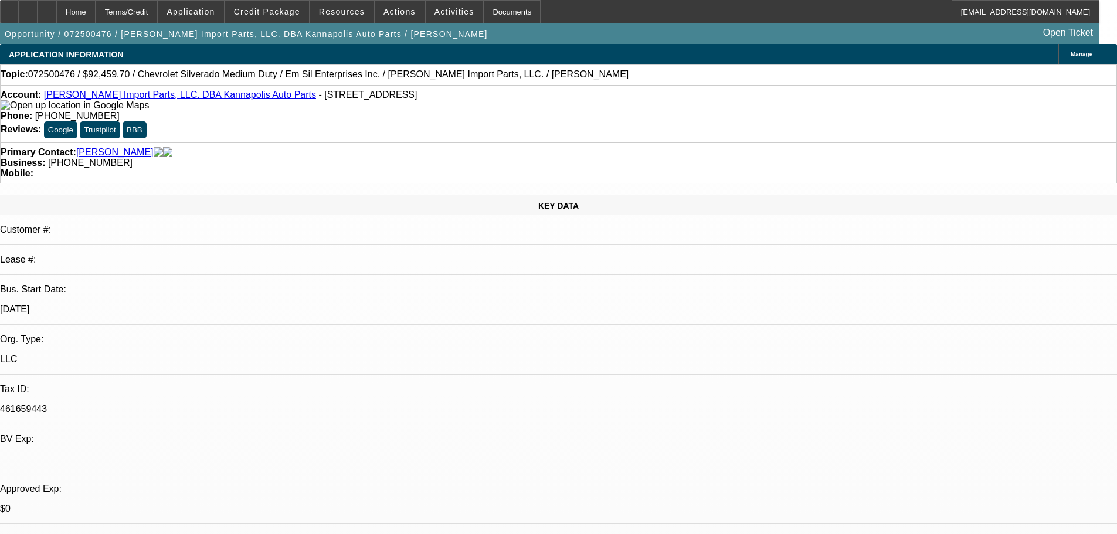
select select "0"
select select "2"
select select "0.1"
select select "4"
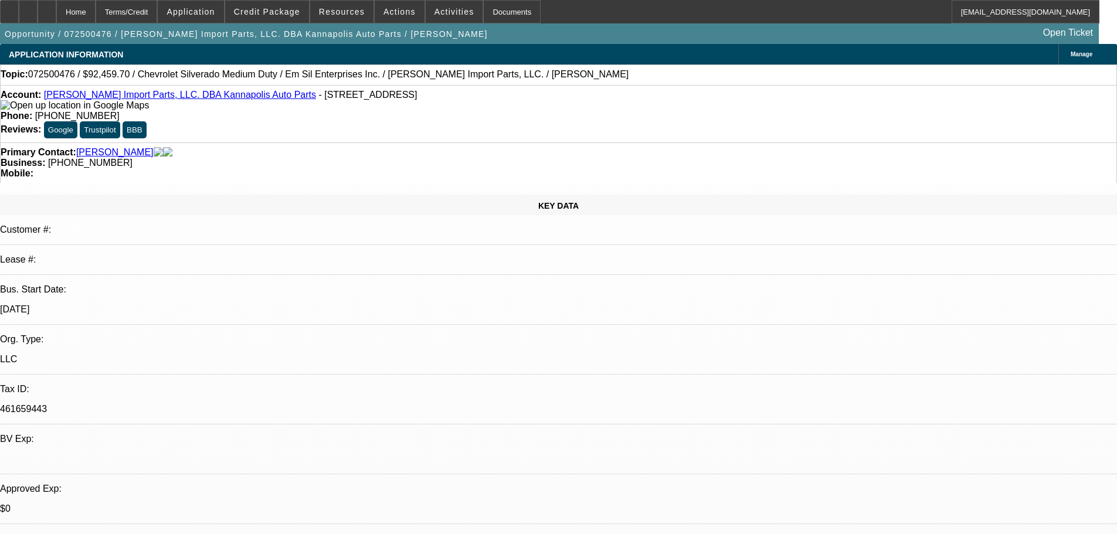
select select "0"
select select "2"
select select "0.1"
select select "4"
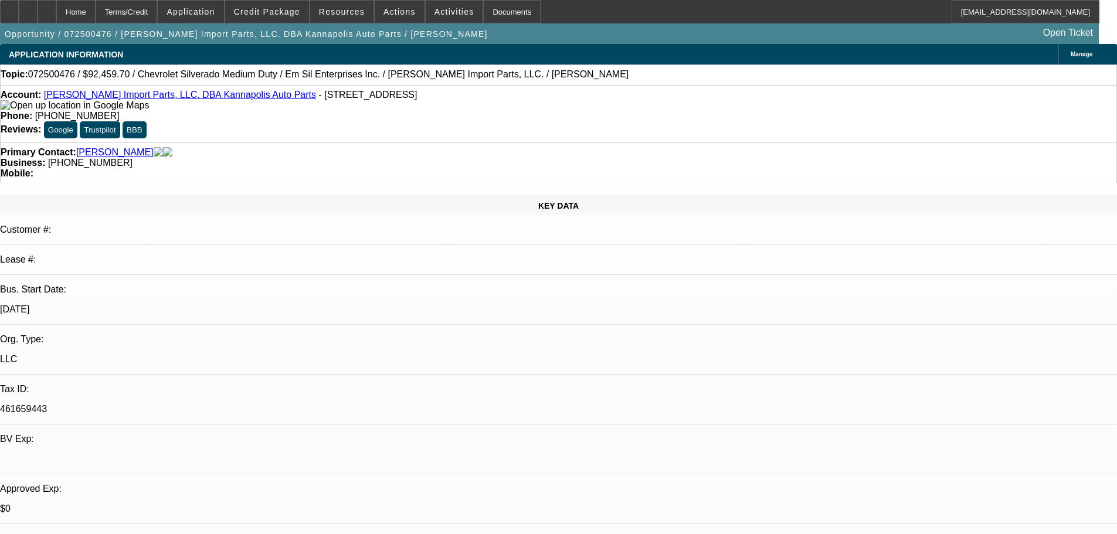
select select "0"
select select "2"
select select "0"
select select "6"
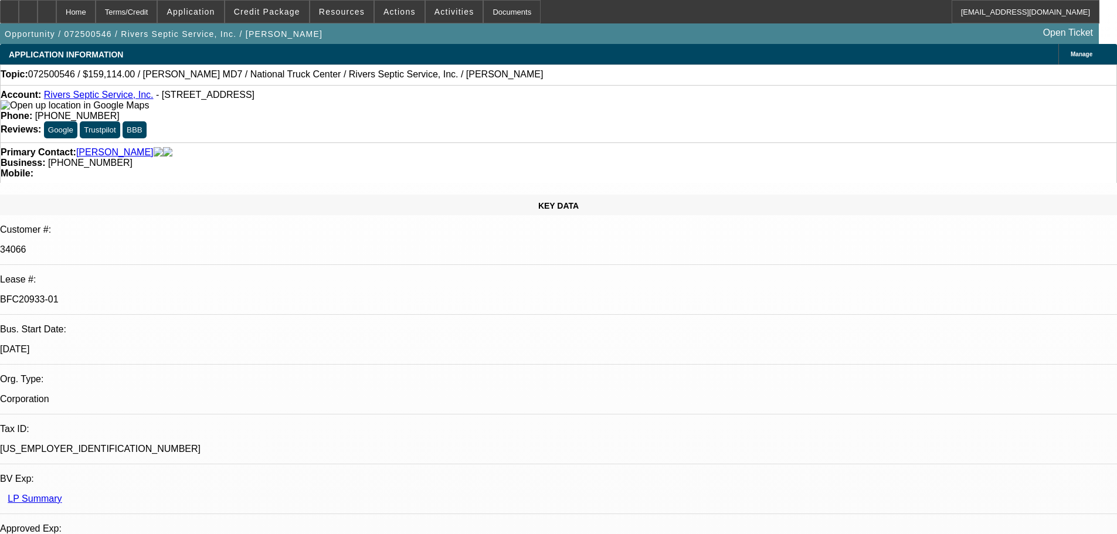
select select "0"
select select "6"
select select "0"
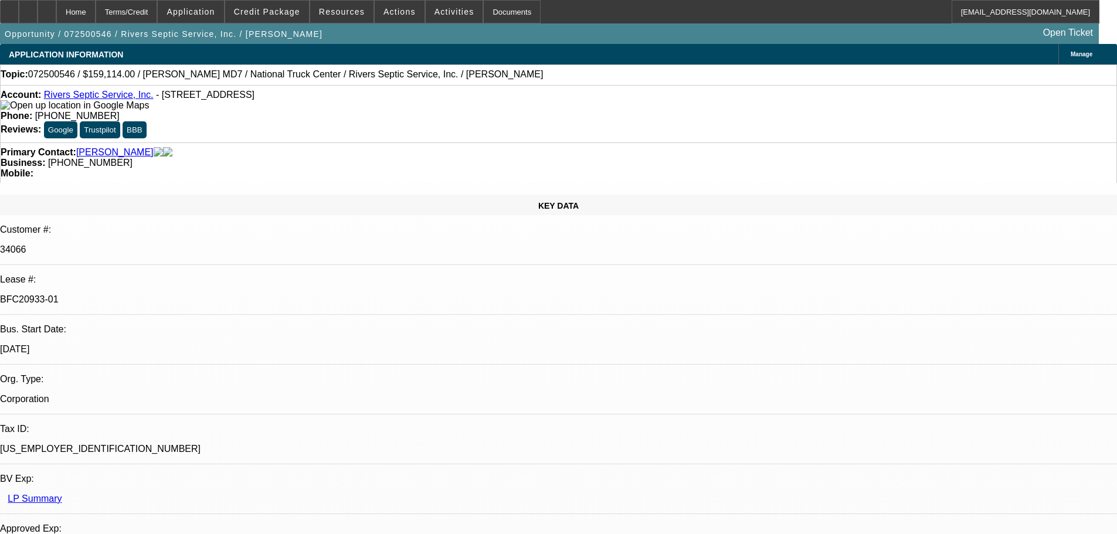
select select "0"
select select "6"
select select "0"
select select "2"
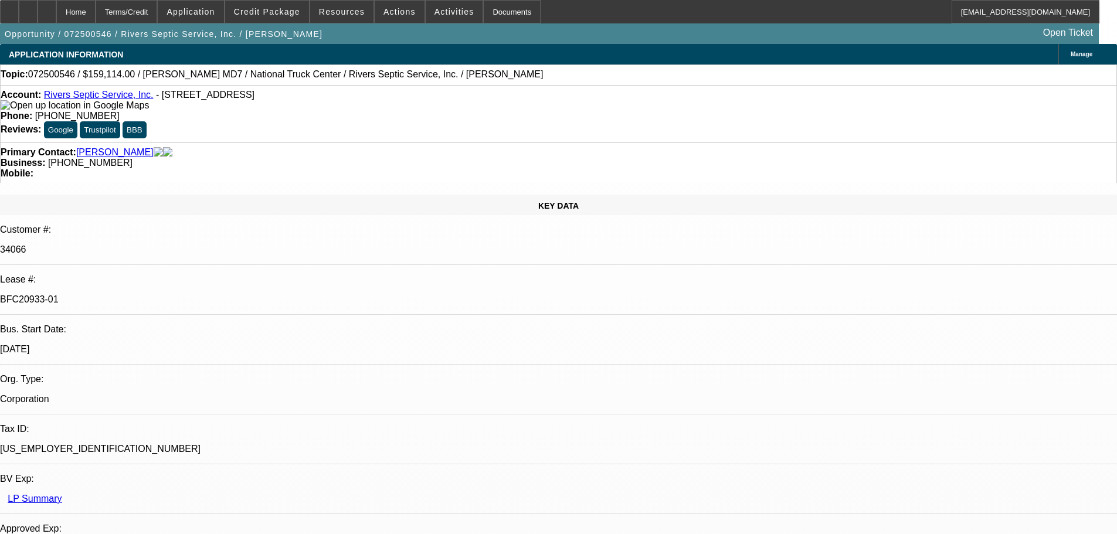
select select "2"
select select "0"
select select "6"
select select "0"
select select "2"
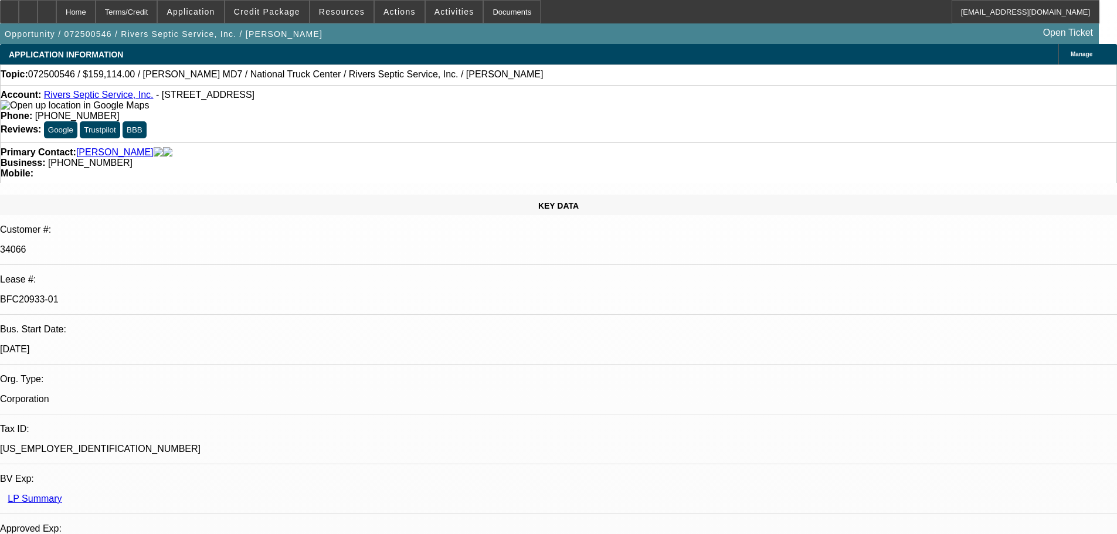
select select "2"
select select "0"
select select "6"
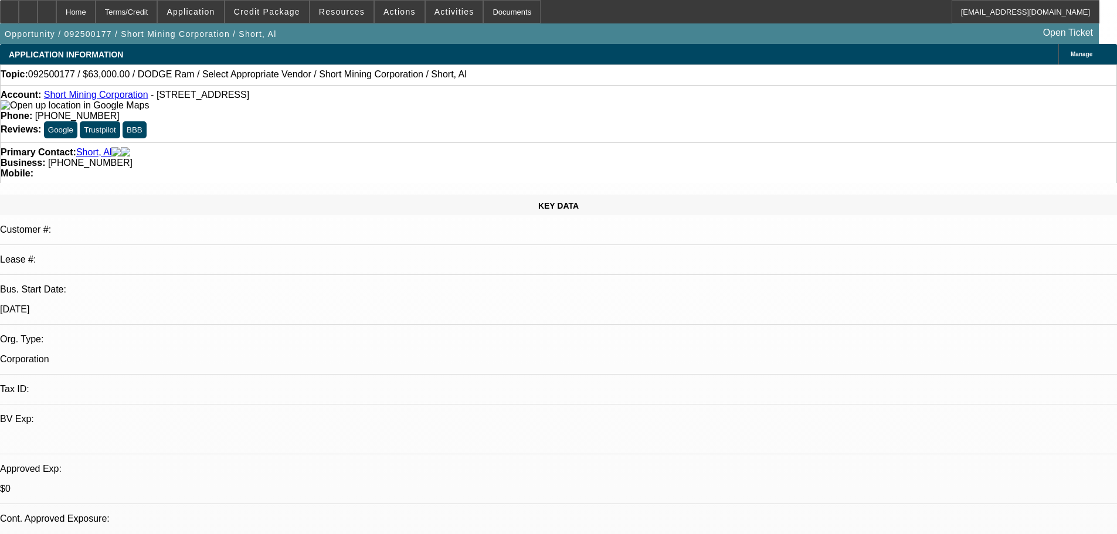
select select "0"
select select "2"
select select "0.1"
select select "4"
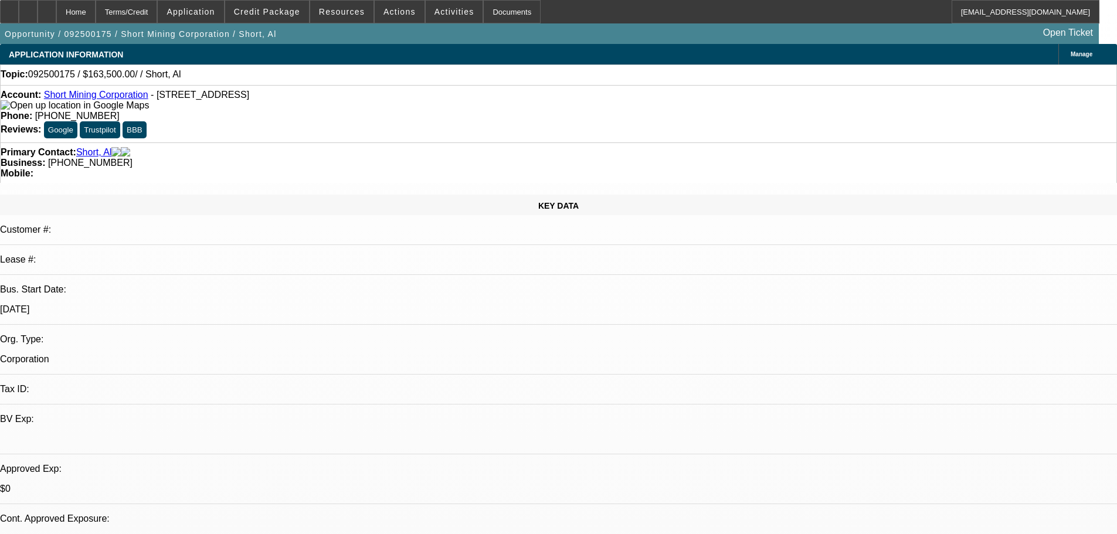
select select "0"
select select "2"
select select "0.1"
select select "4"
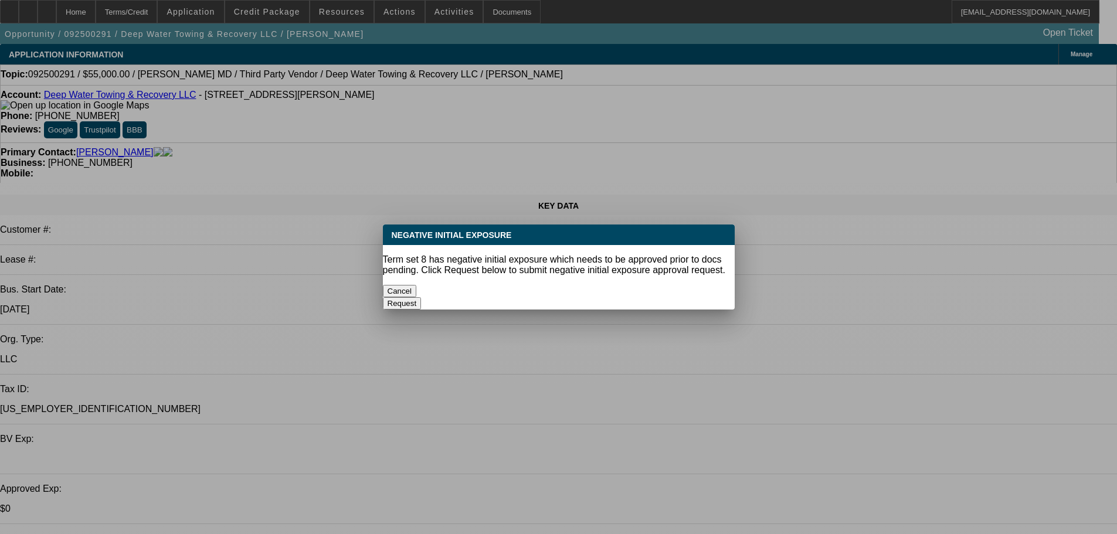
select select "0"
select select "2"
select select "0.1"
select select "4"
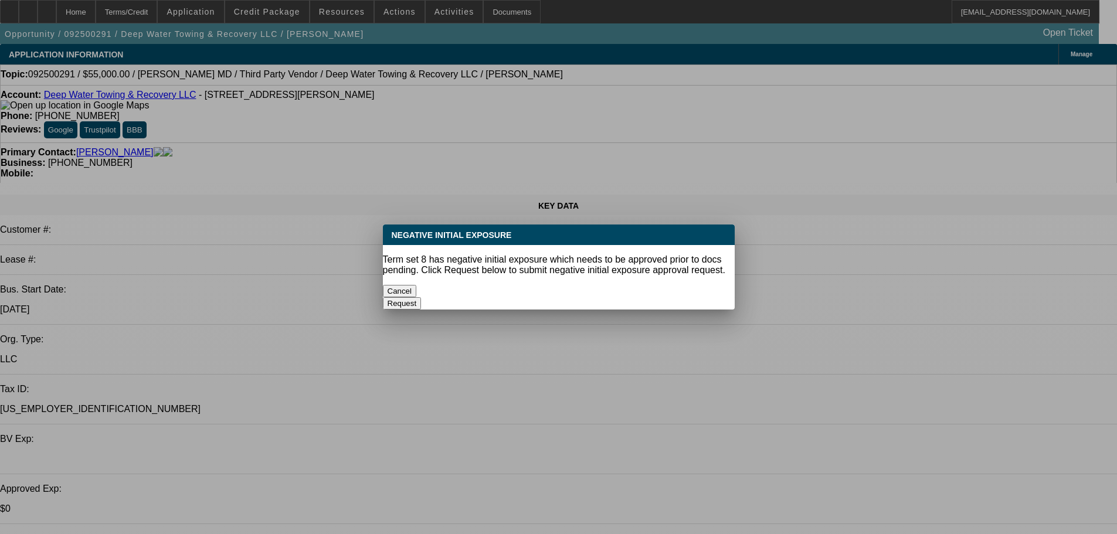
select select "0"
select select "2"
select select "0.1"
select select "4"
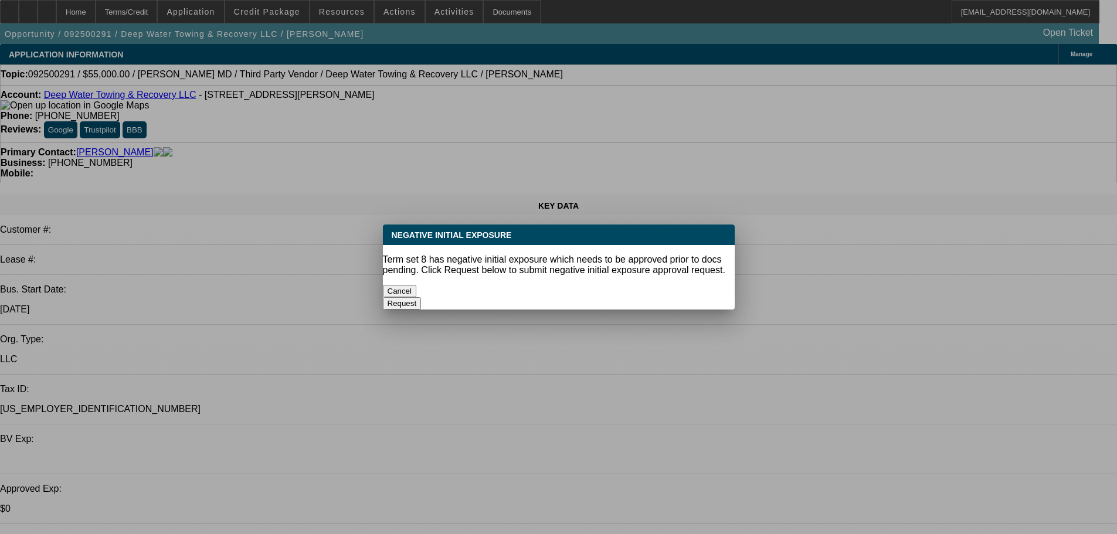
select select "0"
select select "2"
select select "0.1"
select select "4"
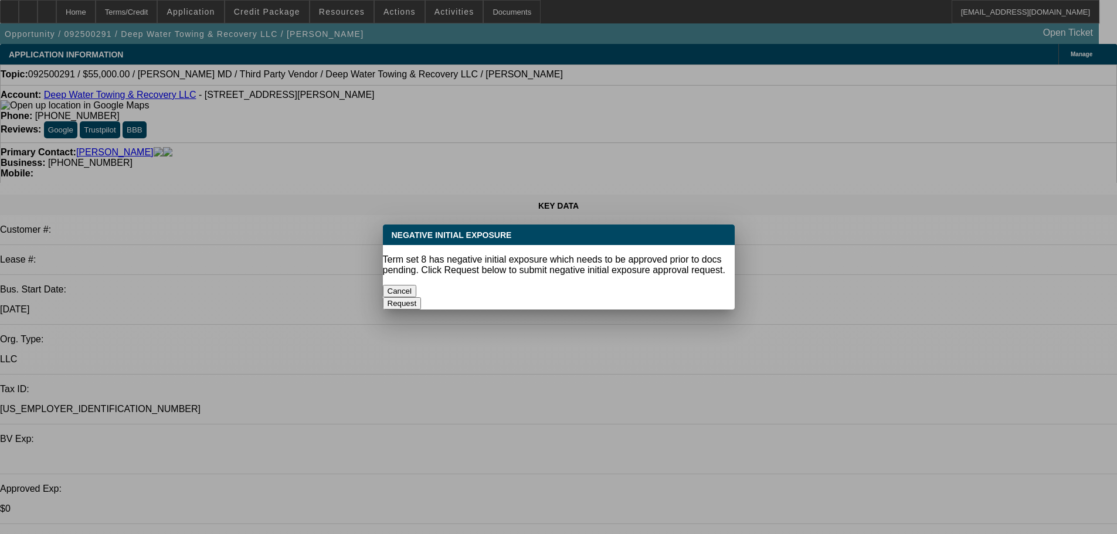
select select "0"
select select "2"
select select "0.1"
select select "4"
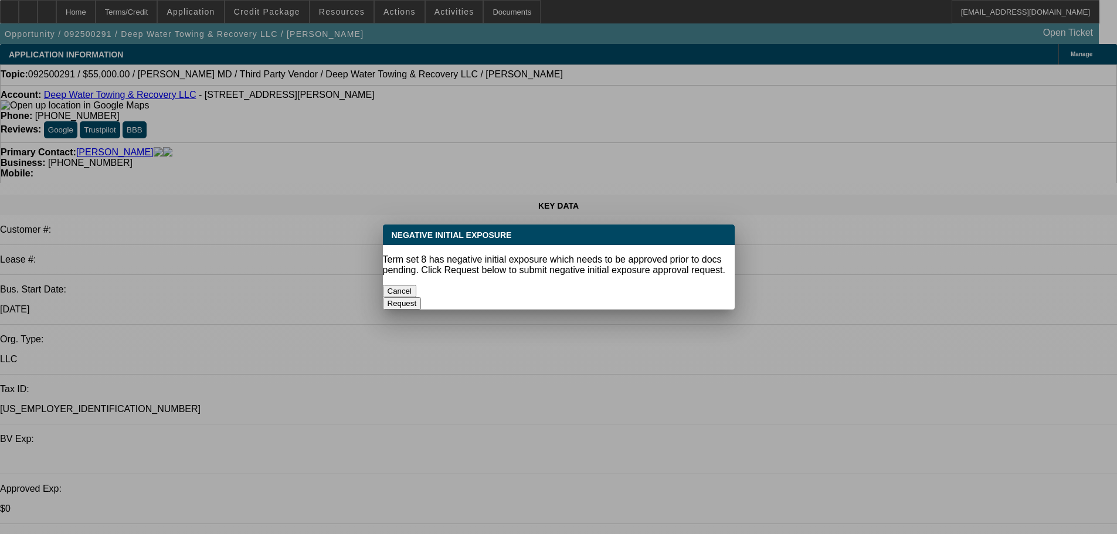
click at [417, 285] on button "Cancel" at bounding box center [400, 291] width 34 height 12
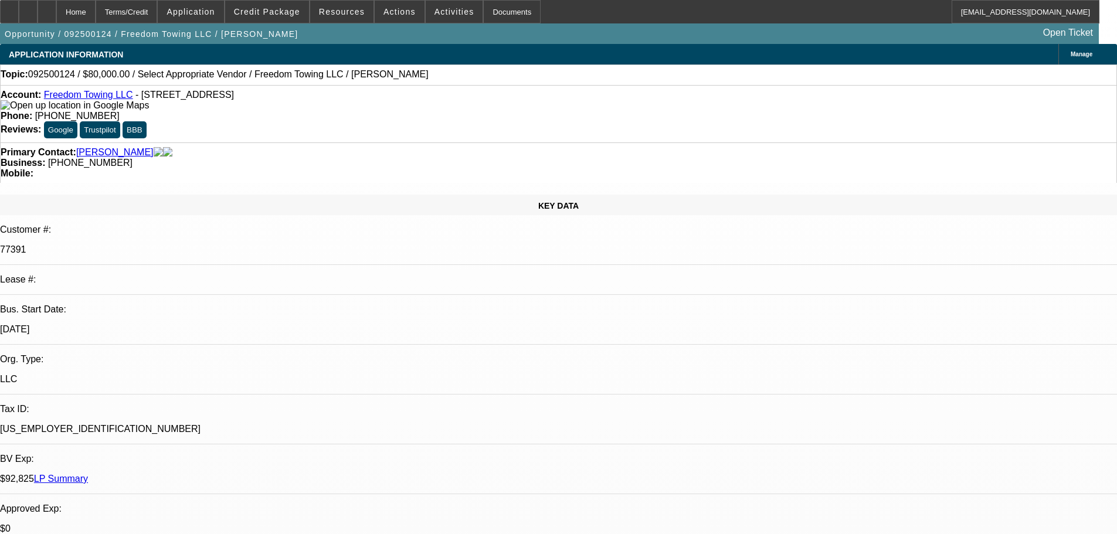
select select "0"
select select "2"
select select "0.1"
select select "4"
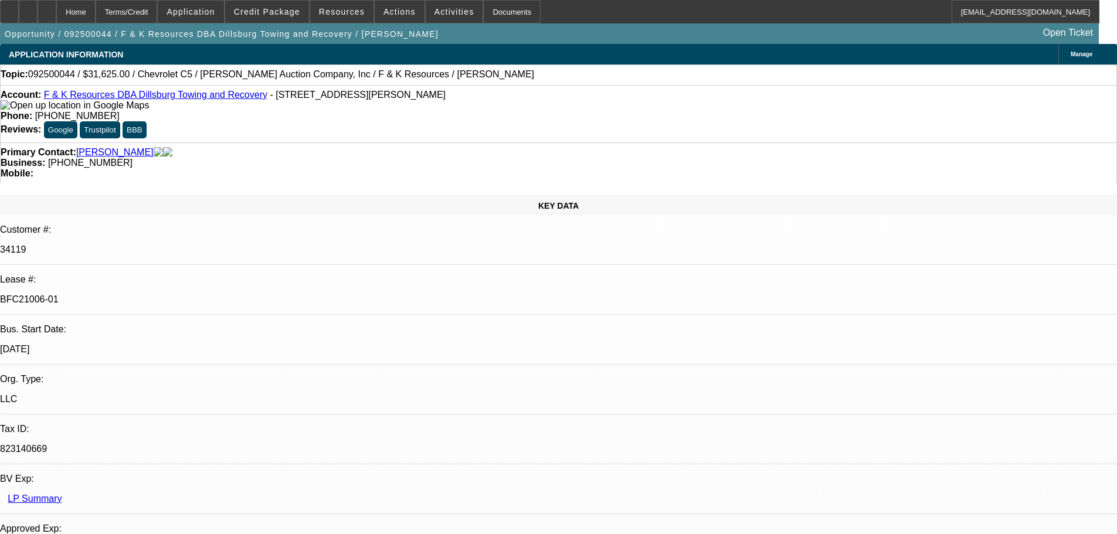
select select "0"
select select "6"
select select "0"
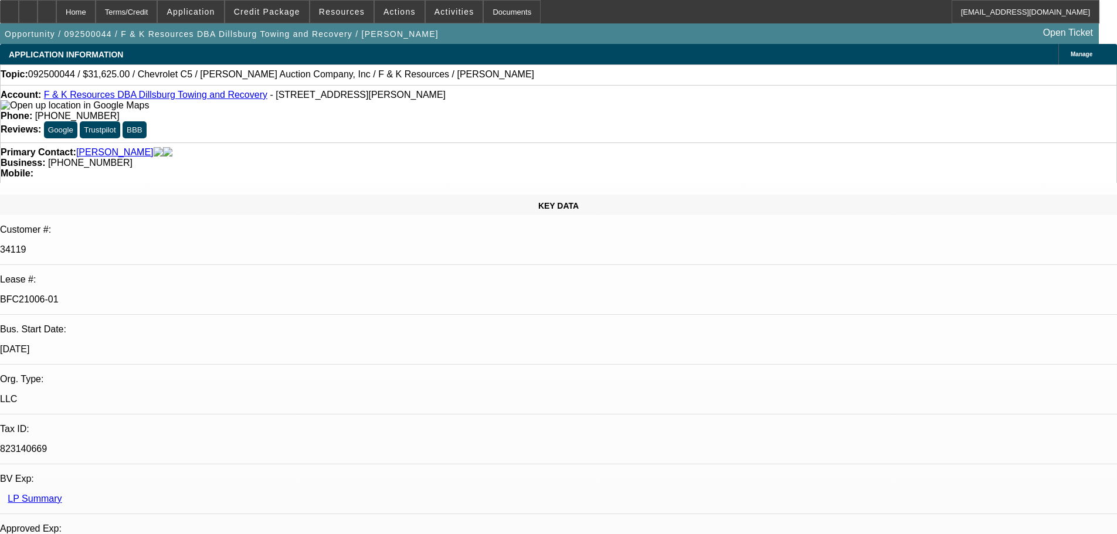
select select "0"
select select "6"
select select "0"
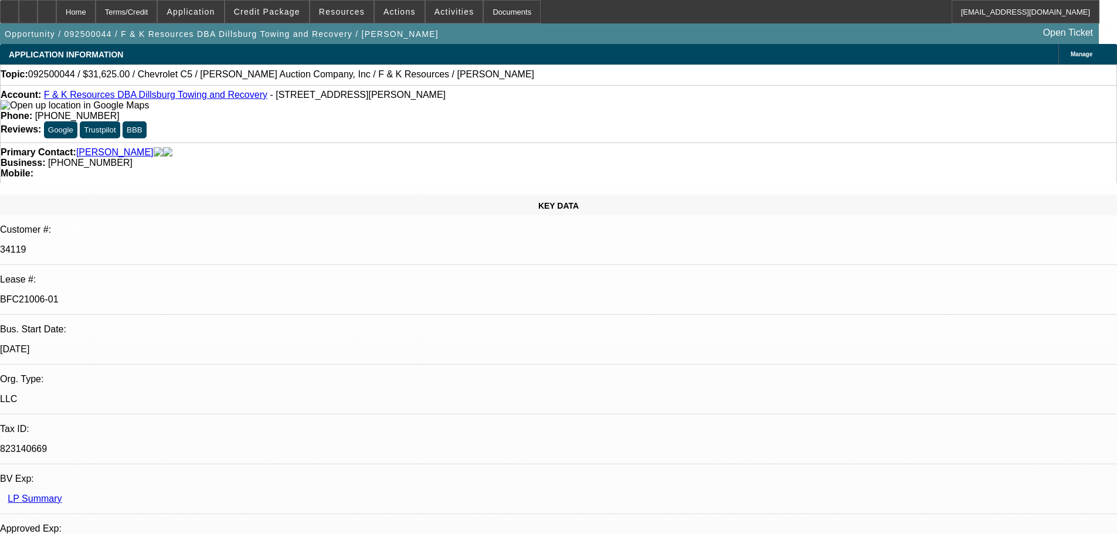
select select "3"
select select "0"
select select "6"
select select "0"
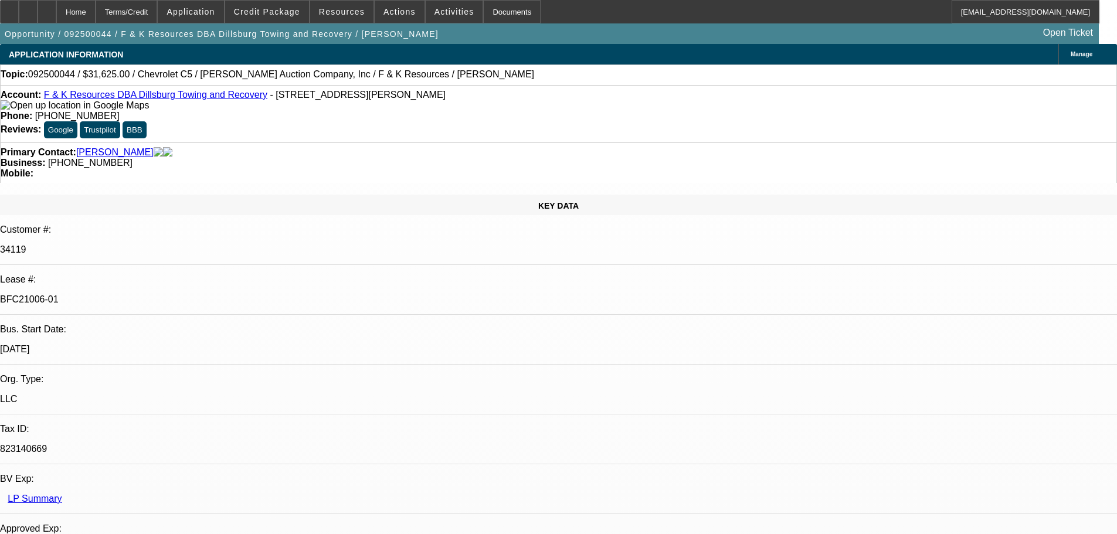
select select "0"
select select "6"
